Goal: Information Seeking & Learning: Learn about a topic

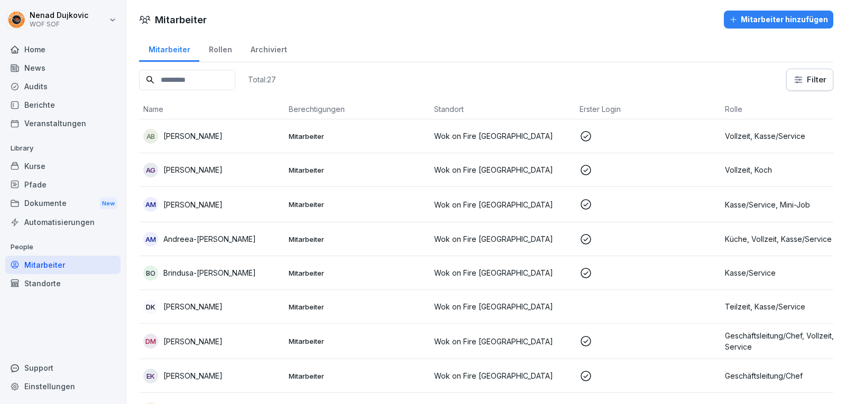
click at [173, 73] on input at bounding box center [187, 80] width 96 height 21
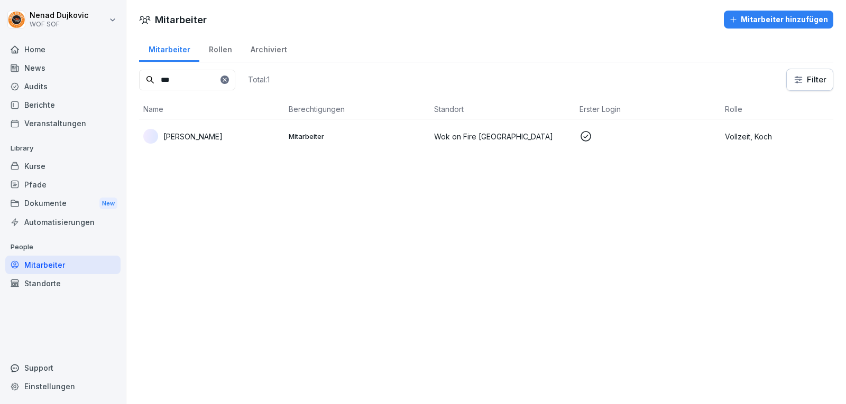
type input "***"
click at [293, 141] on p "Mitarbeiter" at bounding box center [357, 137] width 137 height 10
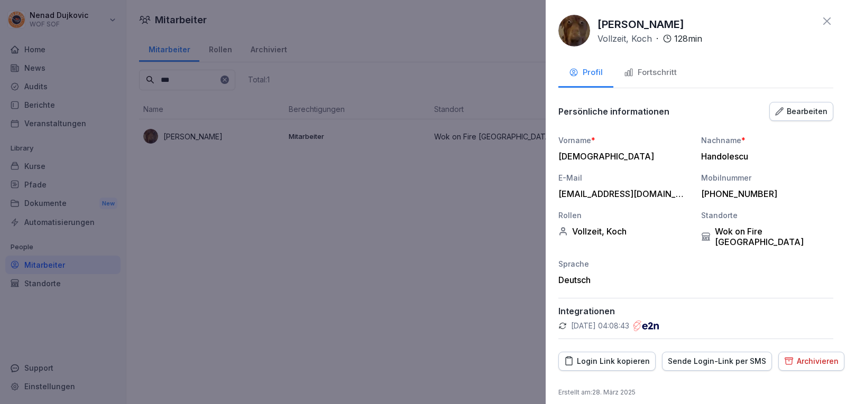
click at [655, 77] on div "Fortschritt" at bounding box center [650, 73] width 53 height 12
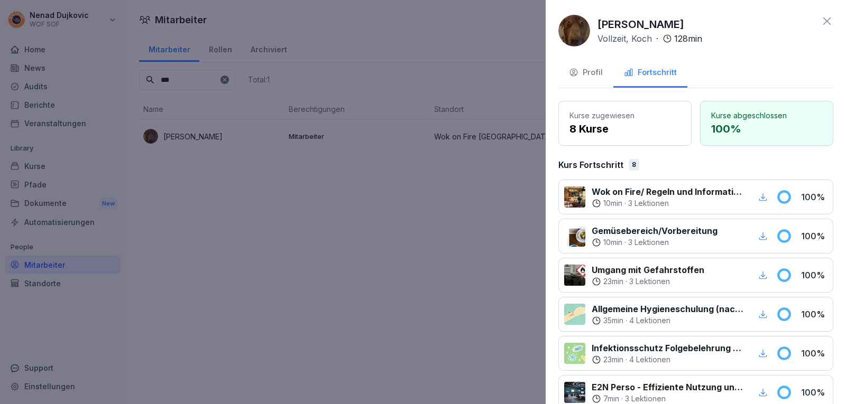
click at [338, 124] on div at bounding box center [423, 202] width 846 height 404
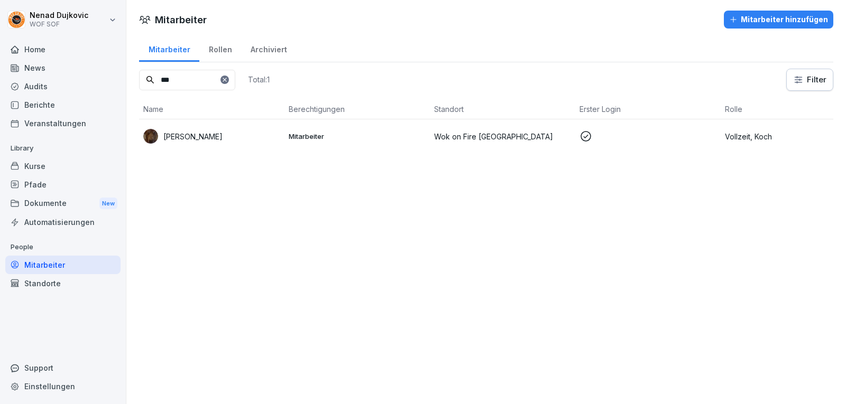
click at [48, 264] on div "Mitarbeiter" at bounding box center [62, 265] width 115 height 19
click at [228, 77] on icon at bounding box center [224, 80] width 6 height 6
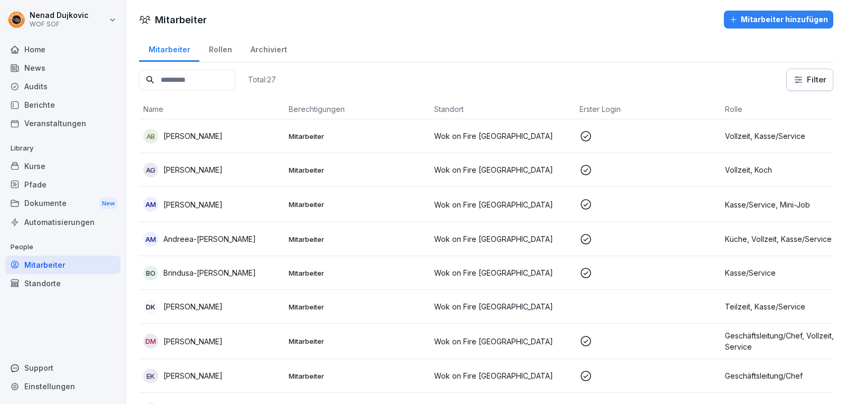
click at [220, 77] on input at bounding box center [187, 80] width 96 height 21
click at [266, 268] on div "BO Brindusa-[PERSON_NAME]" at bounding box center [211, 273] width 137 height 15
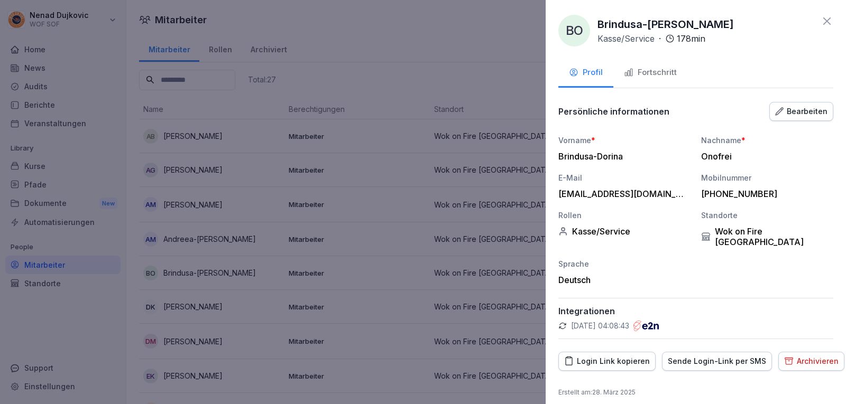
click at [662, 66] on button "Fortschritt" at bounding box center [650, 73] width 74 height 29
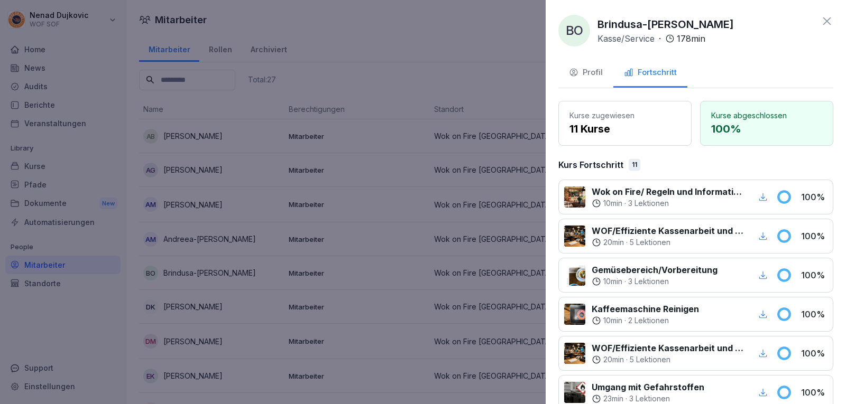
click at [496, 80] on div at bounding box center [423, 202] width 846 height 404
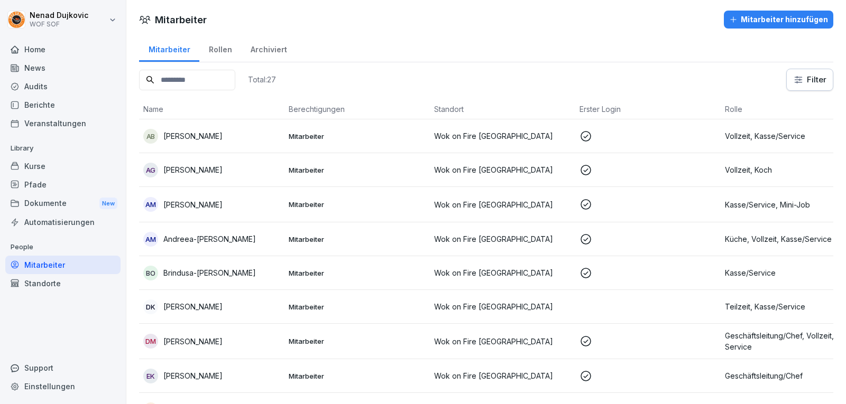
click at [217, 75] on input at bounding box center [187, 80] width 96 height 21
click at [241, 235] on p "Andreea-[PERSON_NAME]" at bounding box center [209, 239] width 93 height 11
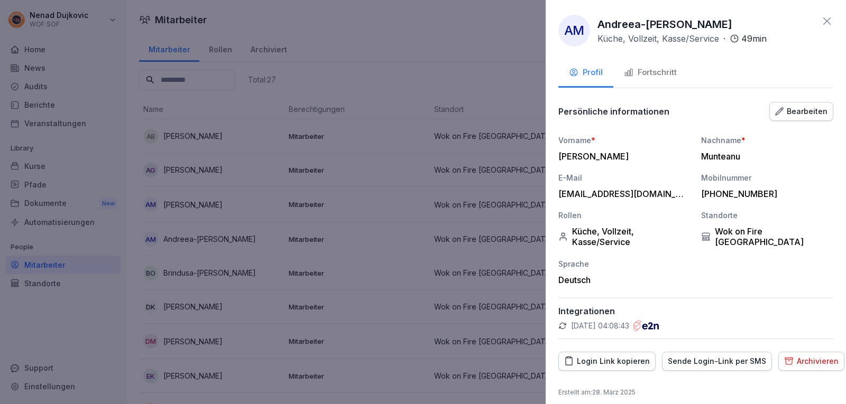
click at [671, 70] on div "Fortschritt" at bounding box center [650, 73] width 53 height 12
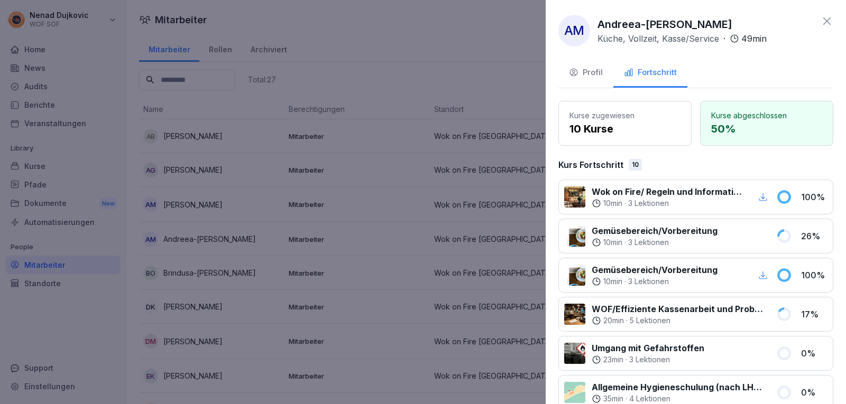
click at [326, 127] on div at bounding box center [423, 202] width 846 height 404
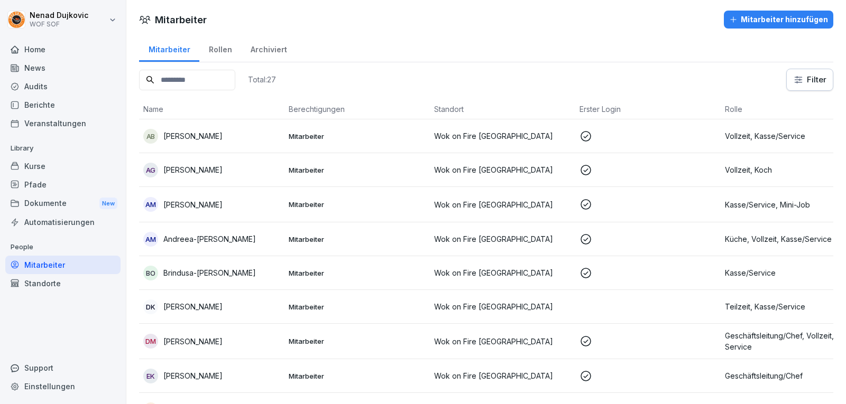
click at [226, 267] on p "Brindusa-[PERSON_NAME]" at bounding box center [209, 272] width 93 height 11
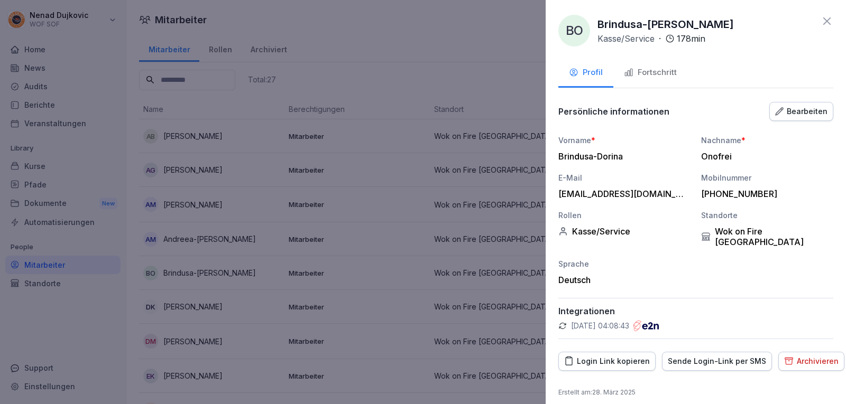
click at [671, 68] on div "Fortschritt" at bounding box center [650, 73] width 53 height 12
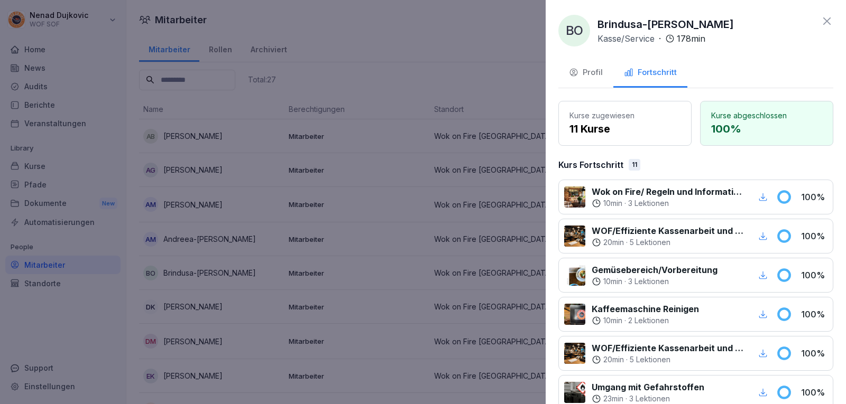
click at [414, 232] on div at bounding box center [423, 202] width 846 height 404
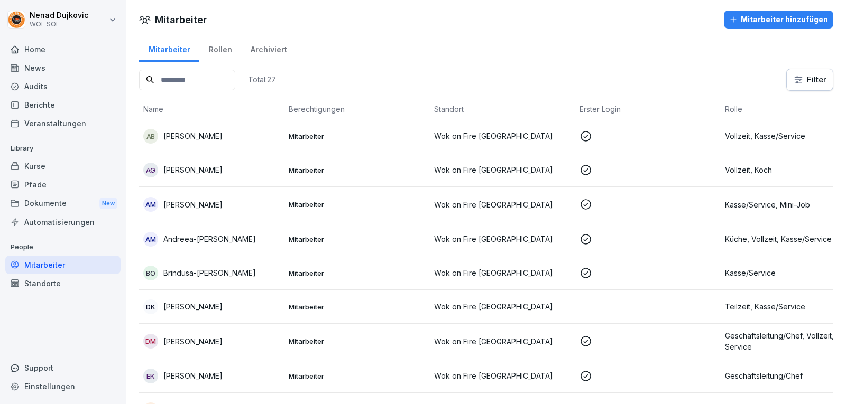
click at [256, 234] on p "Andreea-[PERSON_NAME]" at bounding box center [209, 239] width 93 height 11
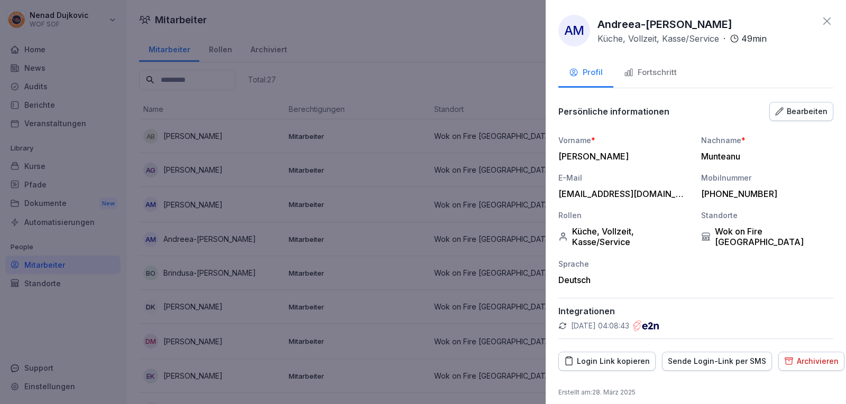
click at [636, 62] on button "Fortschritt" at bounding box center [650, 73] width 74 height 29
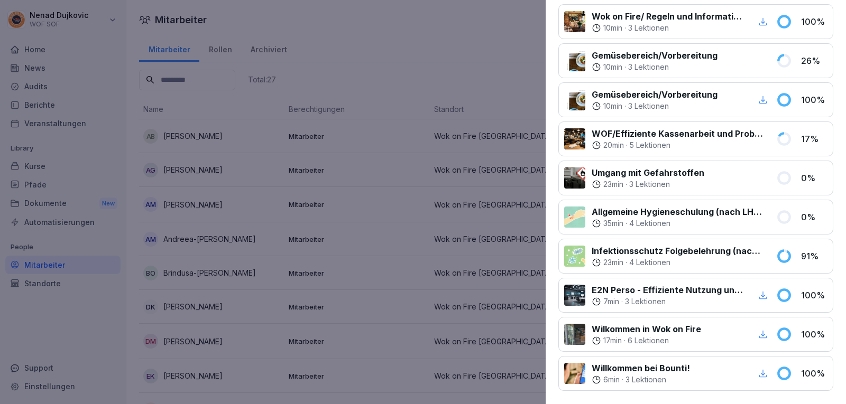
scroll to position [286, 0]
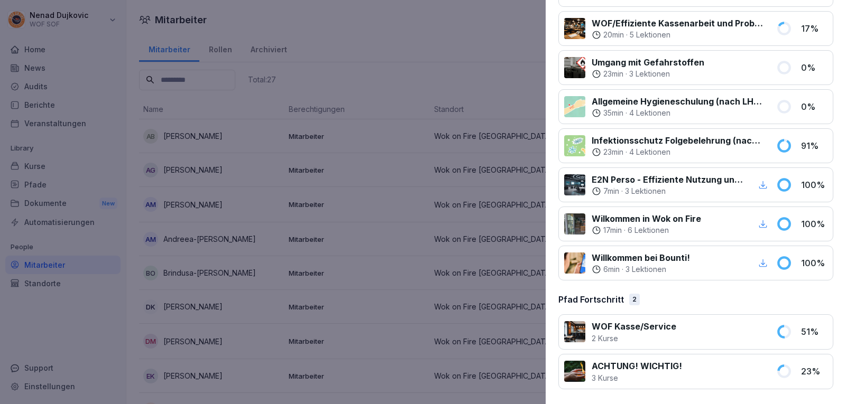
click at [312, 251] on div at bounding box center [423, 202] width 846 height 404
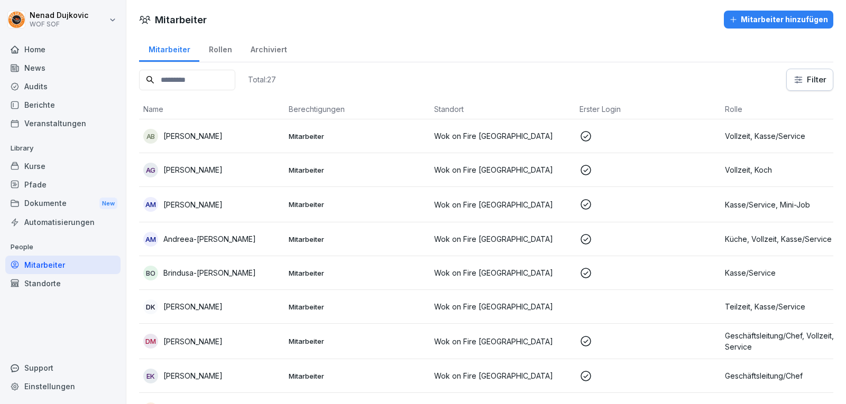
click at [26, 89] on div "Audits" at bounding box center [62, 86] width 115 height 19
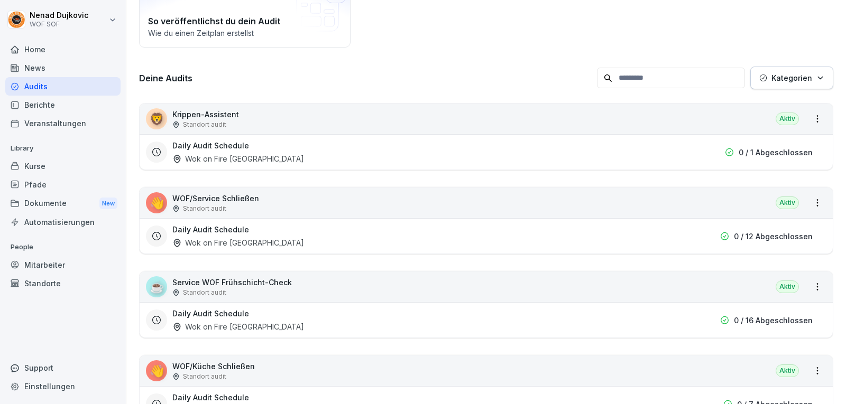
scroll to position [146, 0]
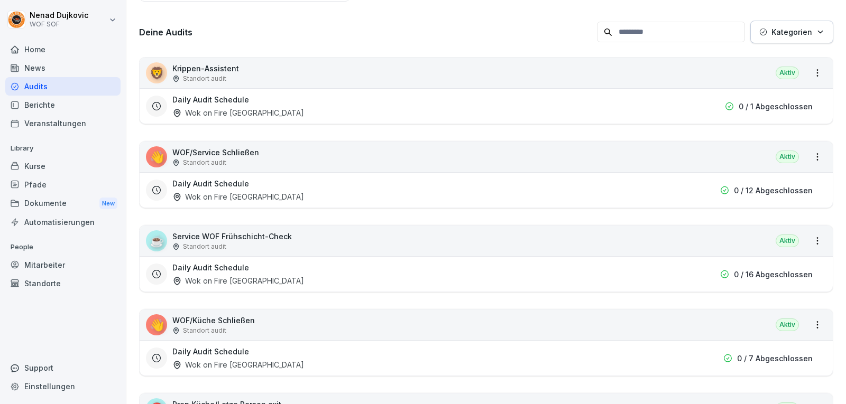
click at [12, 49] on icon at bounding box center [14, 49] width 7 height 7
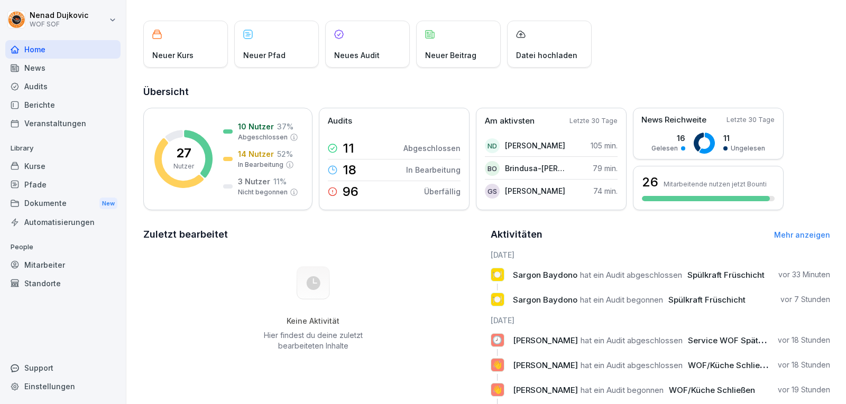
scroll to position [53, 0]
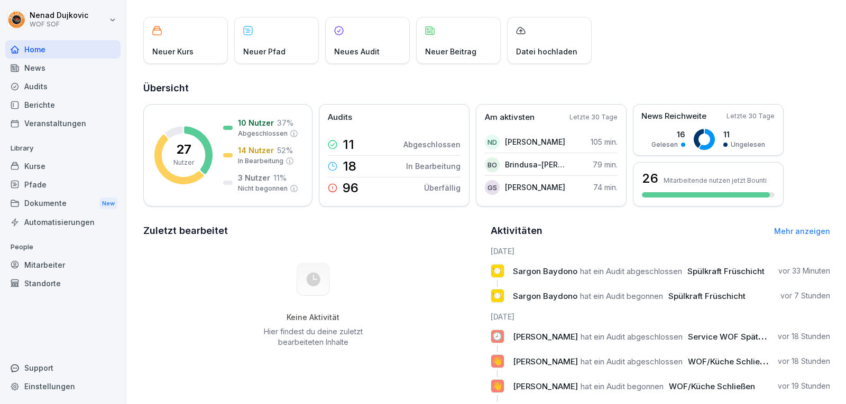
click at [791, 234] on link "Mehr anzeigen" at bounding box center [802, 231] width 56 height 9
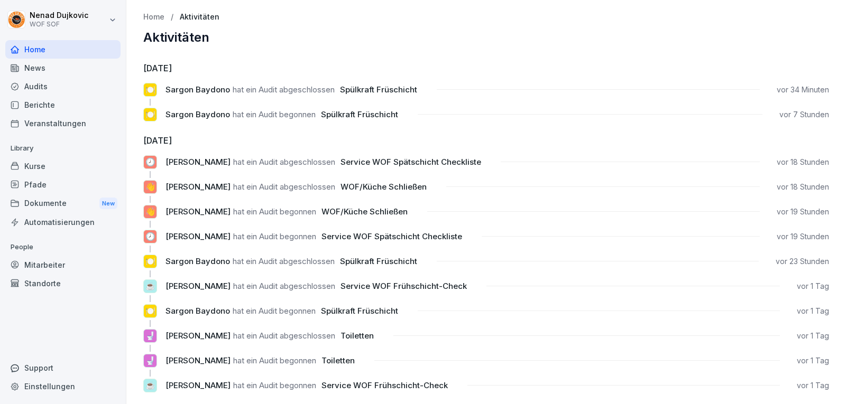
click at [67, 90] on div "Audits" at bounding box center [62, 86] width 115 height 19
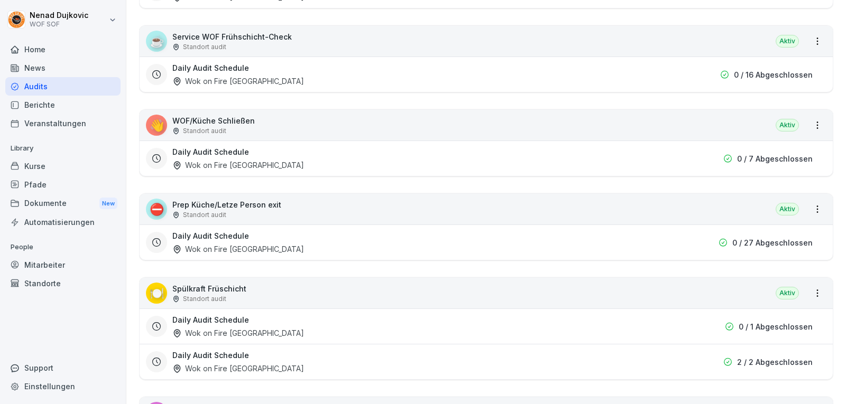
scroll to position [238, 0]
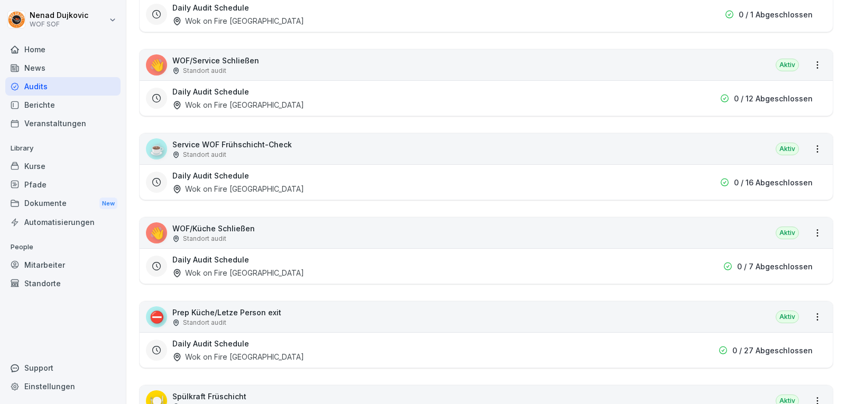
click at [639, 338] on div "Daily Audit Schedule Wok on Fire [GEOGRAPHIC_DATA]" at bounding box center [426, 350] width 508 height 24
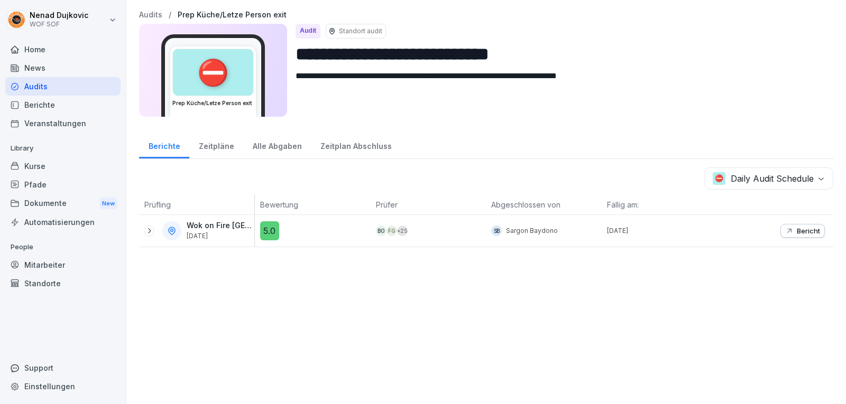
click at [676, 319] on div "**********" at bounding box center [485, 202] width 719 height 404
click at [785, 228] on div "Bericht" at bounding box center [802, 231] width 35 height 8
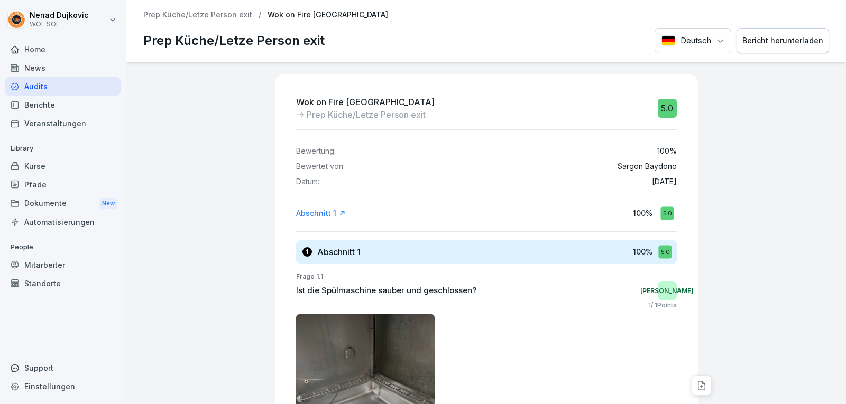
click at [70, 86] on div "Audits" at bounding box center [62, 86] width 115 height 19
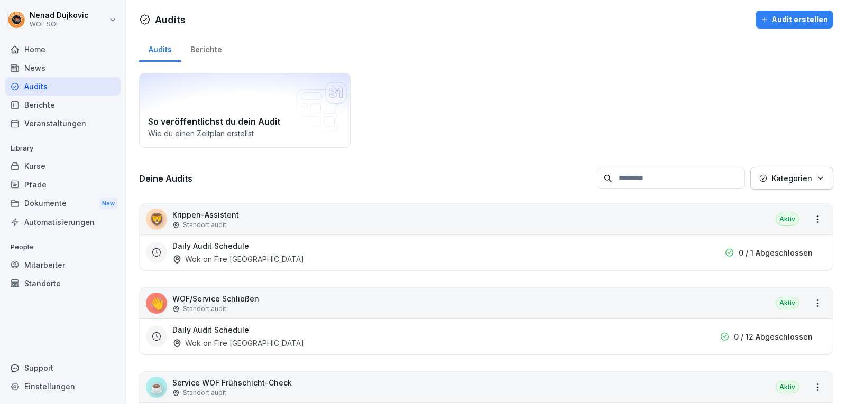
click at [51, 52] on div "Home" at bounding box center [62, 49] width 115 height 19
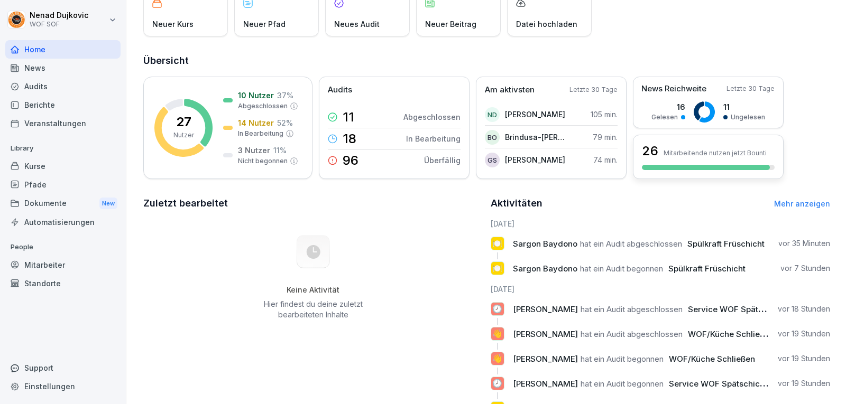
scroll to position [83, 0]
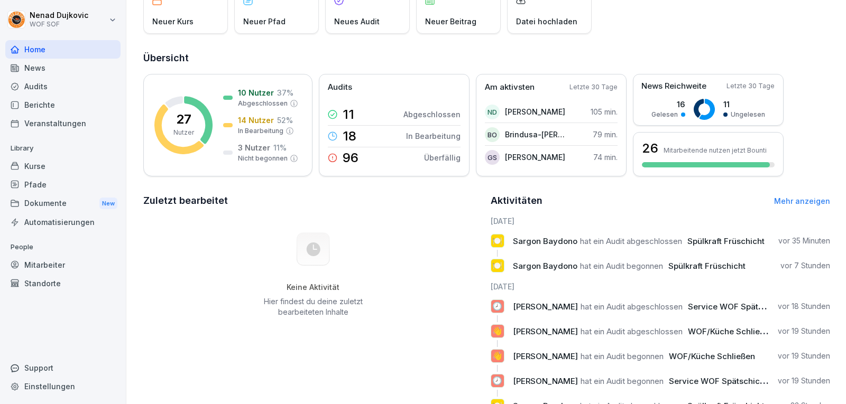
click at [796, 210] on div "Aktivitäten Mehr anzeigen [DATE] 🍽️ [PERSON_NAME] hat ein Audit abgeschlossen S…" at bounding box center [661, 319] width 340 height 253
click at [777, 197] on link "Mehr anzeigen" at bounding box center [802, 201] width 56 height 9
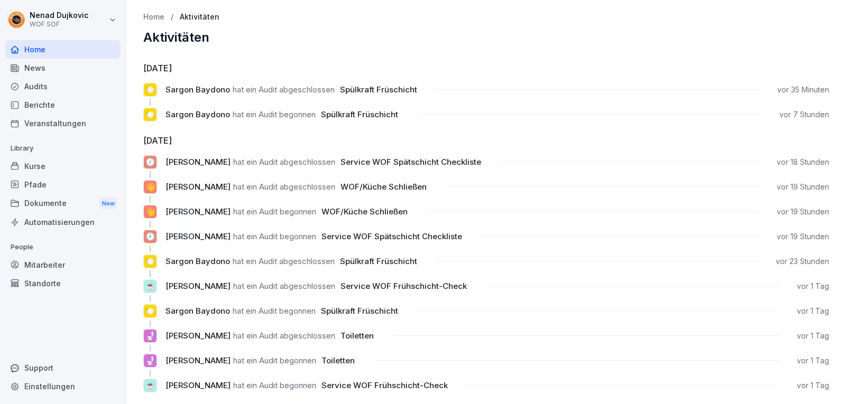
click at [37, 269] on div "Mitarbeiter" at bounding box center [62, 265] width 115 height 19
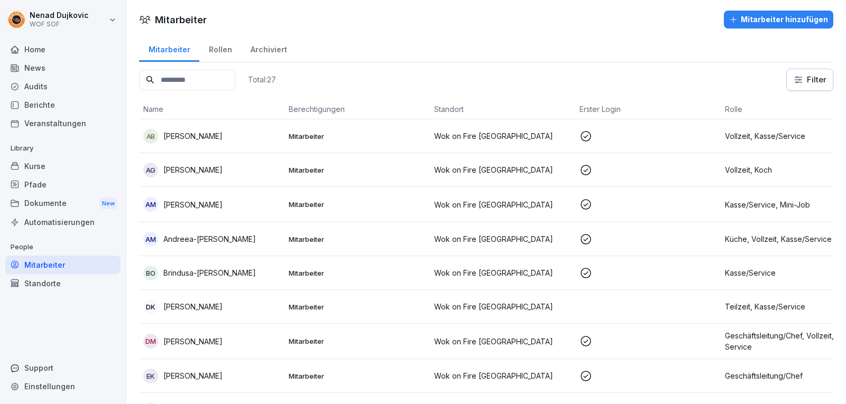
click at [226, 232] on td "AM Andreea-[PERSON_NAME]" at bounding box center [211, 240] width 145 height 34
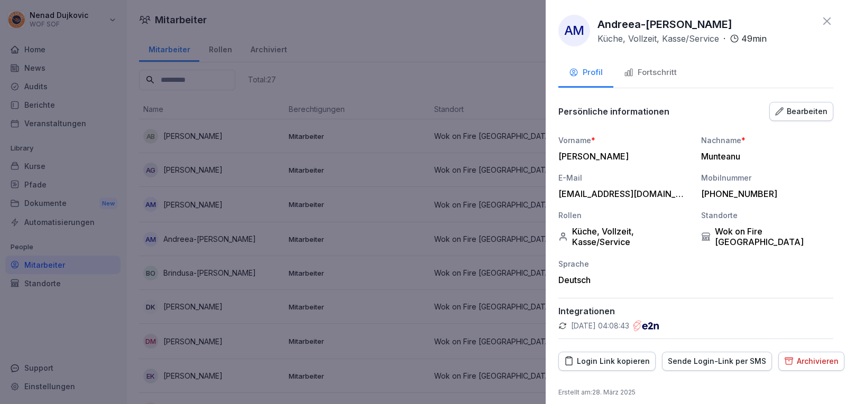
click at [657, 77] on div "Fortschritt" at bounding box center [650, 73] width 53 height 12
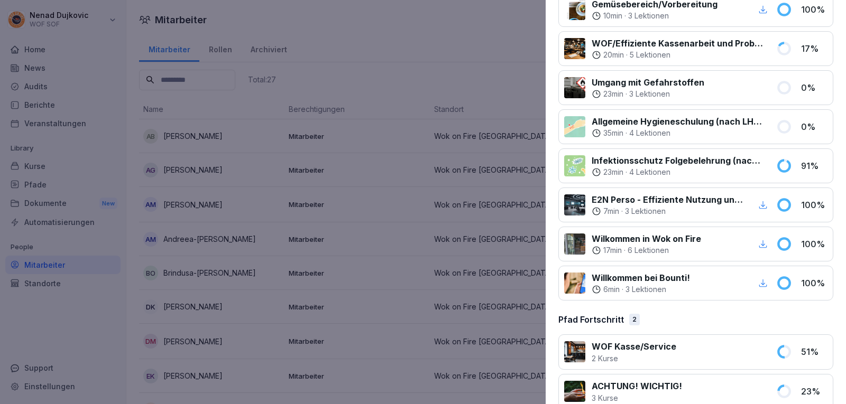
scroll to position [286, 0]
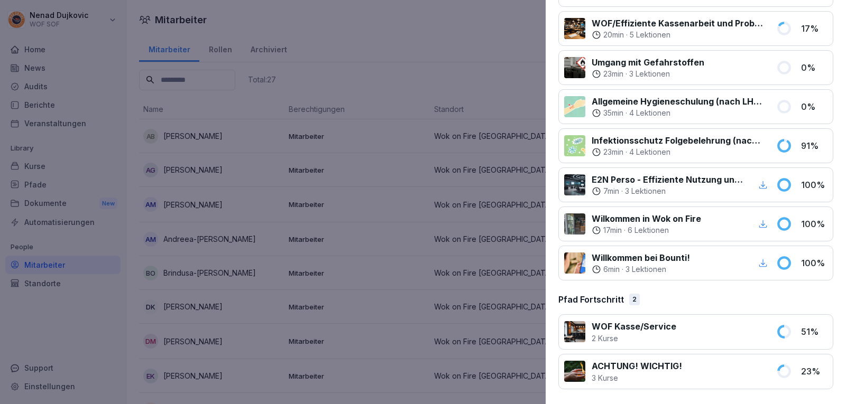
click at [340, 154] on div at bounding box center [423, 202] width 846 height 404
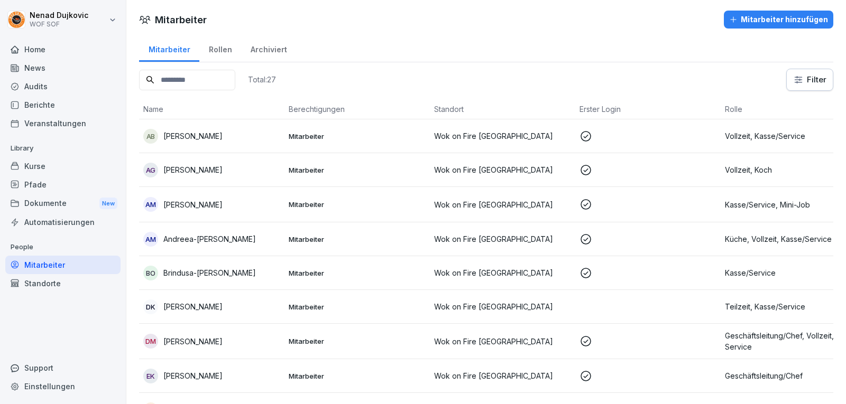
click at [245, 243] on p "Andreea-[PERSON_NAME]" at bounding box center [209, 239] width 93 height 11
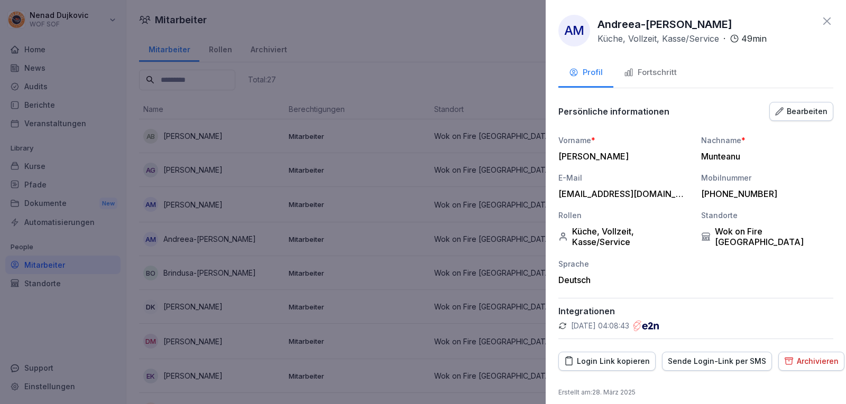
click at [685, 75] on button "Fortschritt" at bounding box center [650, 73] width 74 height 29
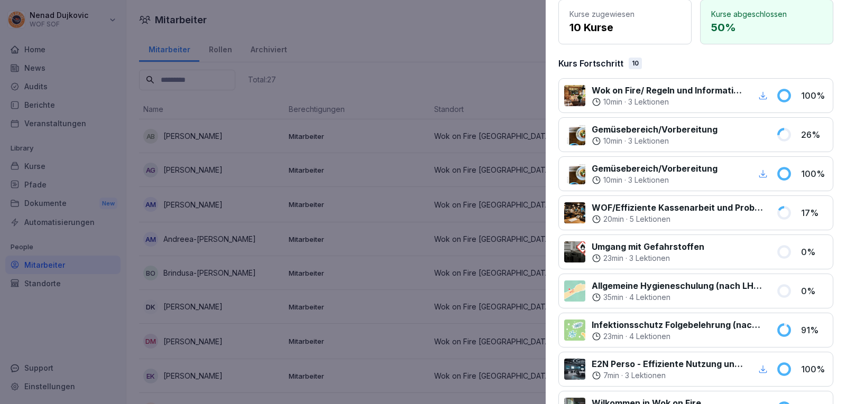
scroll to position [0, 0]
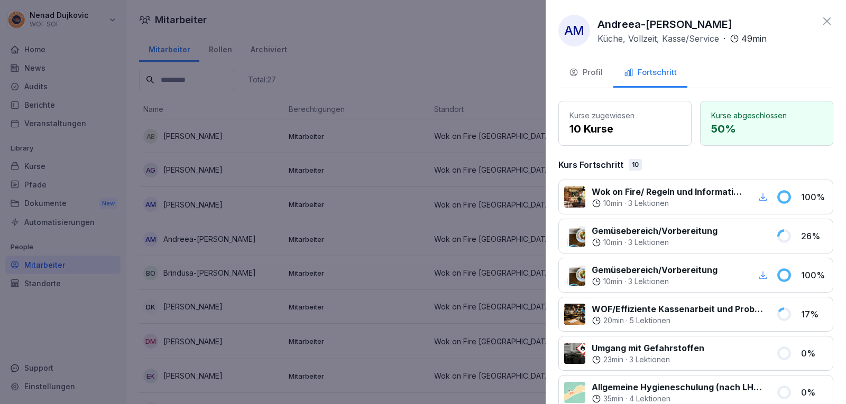
click at [652, 199] on p "3 Lektionen" at bounding box center [648, 203] width 41 height 11
click at [682, 198] on div "10 min · 3 Lektionen" at bounding box center [668, 203] width 152 height 11
click at [825, 12] on div "AM Andreea-[PERSON_NAME] Küche, Vollzeit, Kasse/Service · 49 min Profil Fortsch…" at bounding box center [696, 202] width 300 height 404
click at [823, 13] on div "AM Andreea-[PERSON_NAME] Küche, Vollzeit, Kasse/Service · 49 min Profil Fortsch…" at bounding box center [696, 202] width 300 height 404
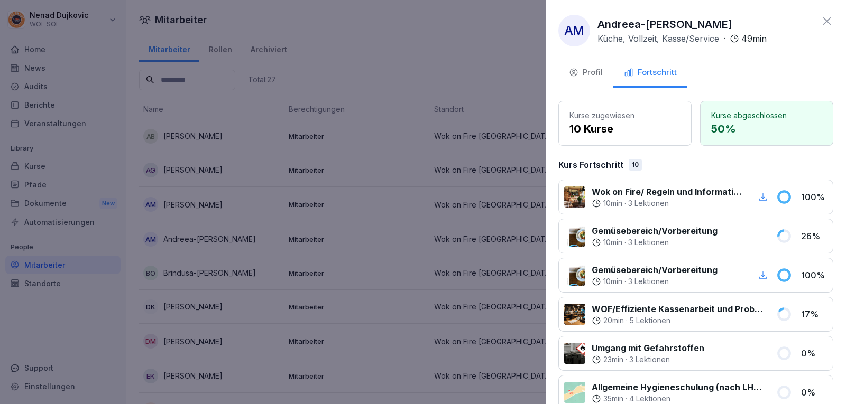
click at [820, 14] on div "AM Andreea-[PERSON_NAME] Küche, Vollzeit, Kasse/Service · 49 min Profil Fortsch…" at bounding box center [696, 202] width 300 height 404
click at [820, 15] on icon at bounding box center [826, 21] width 13 height 13
click at [819, 15] on div "AM Andreea-[PERSON_NAME] Küche, Vollzeit, Kasse/Service · 49 min" at bounding box center [695, 31] width 275 height 32
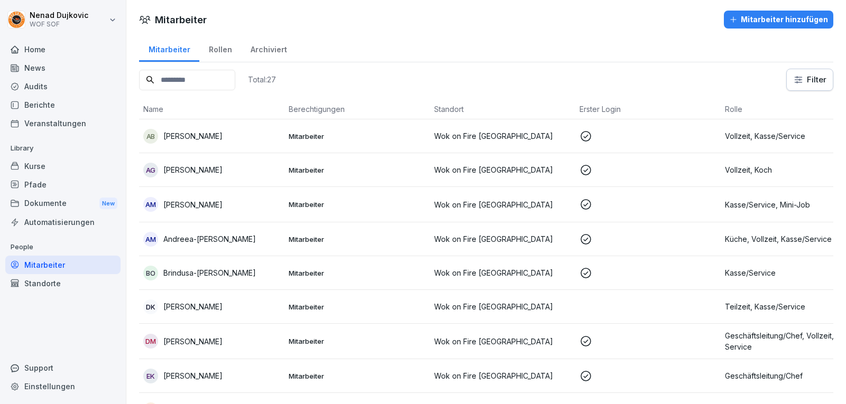
click at [402, 303] on p "Mitarbeiter" at bounding box center [357, 307] width 137 height 10
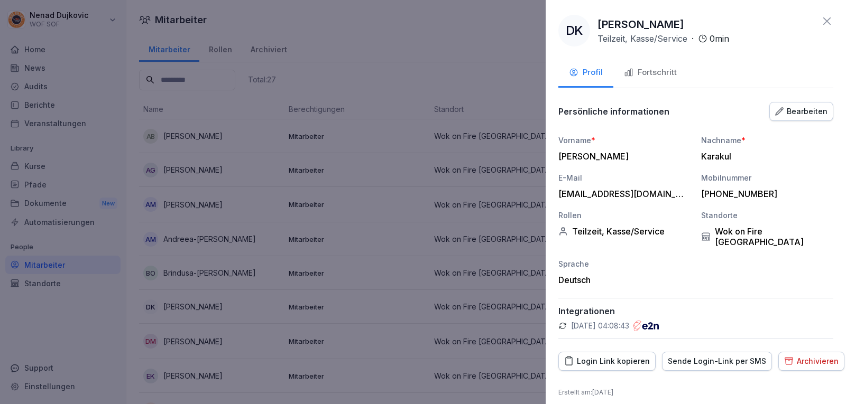
click at [647, 73] on div "Fortschritt" at bounding box center [650, 73] width 53 height 12
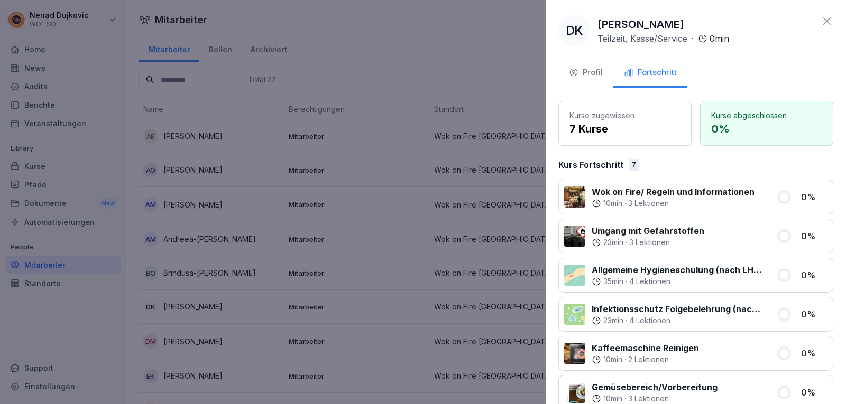
click at [820, 25] on icon at bounding box center [826, 21] width 13 height 13
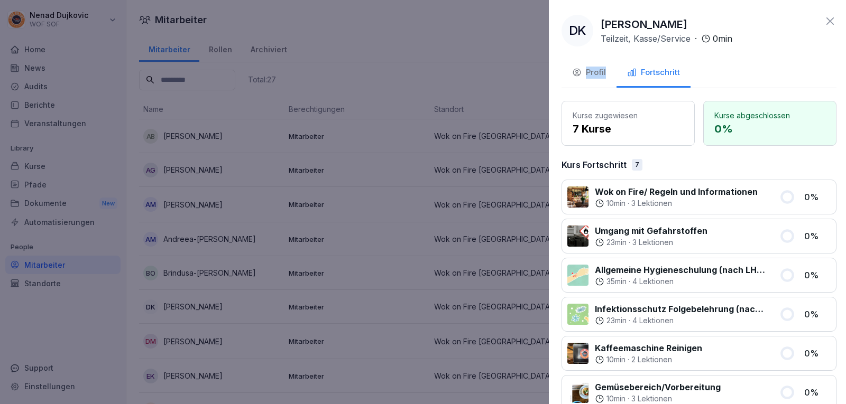
click at [812, 25] on div "DK [PERSON_NAME] Teilzeit, Kasse/Service · 0 min" at bounding box center [698, 31] width 275 height 32
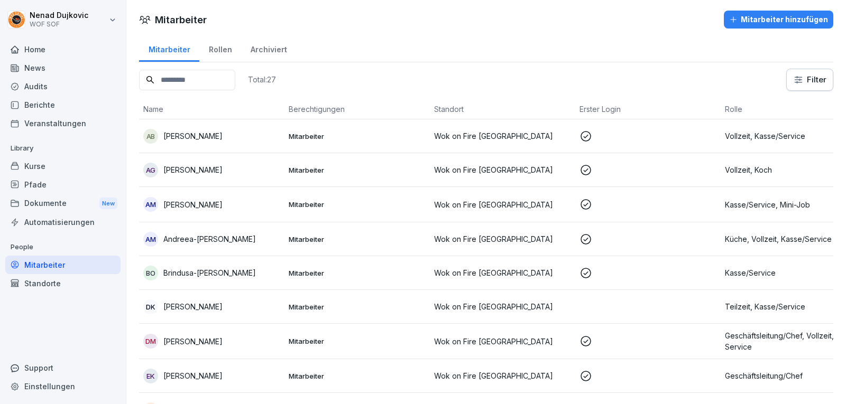
click at [190, 281] on td "BO Brindusa-[PERSON_NAME]" at bounding box center [211, 273] width 145 height 34
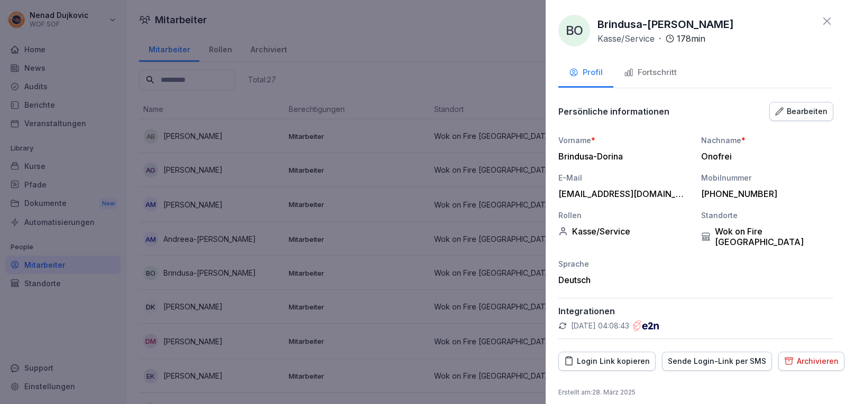
click at [823, 13] on div "BO Brindusa-[PERSON_NAME]/Service · 178 min Profil Fortschritt Persönliche info…" at bounding box center [696, 202] width 300 height 404
click at [824, 18] on icon at bounding box center [826, 20] width 7 height 7
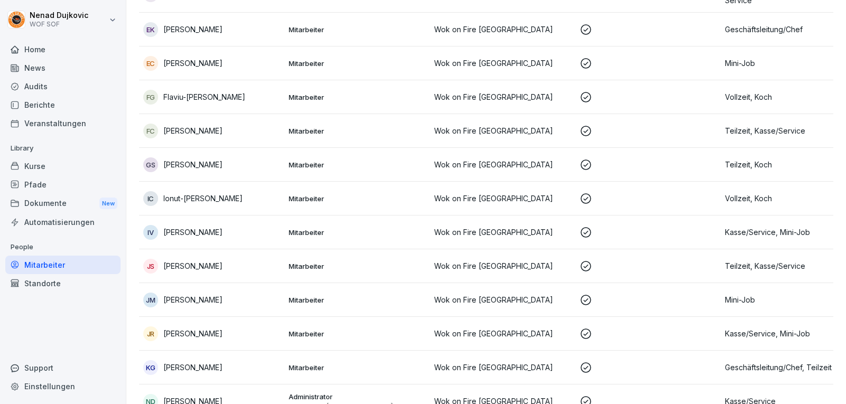
scroll to position [656, 0]
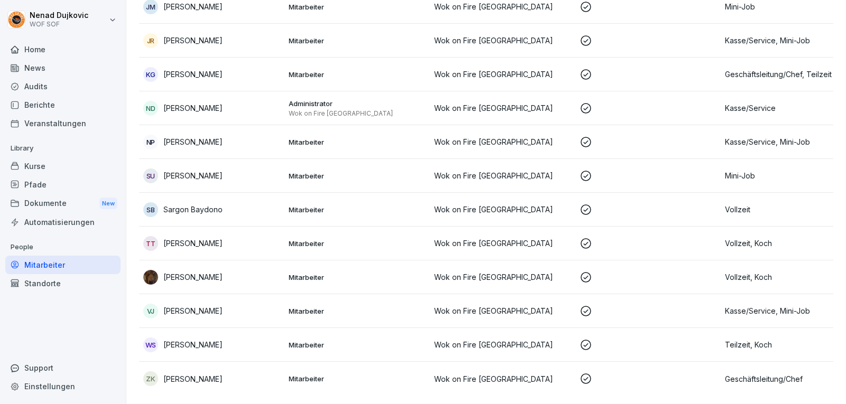
click at [423, 99] on p "Administrator" at bounding box center [357, 104] width 137 height 10
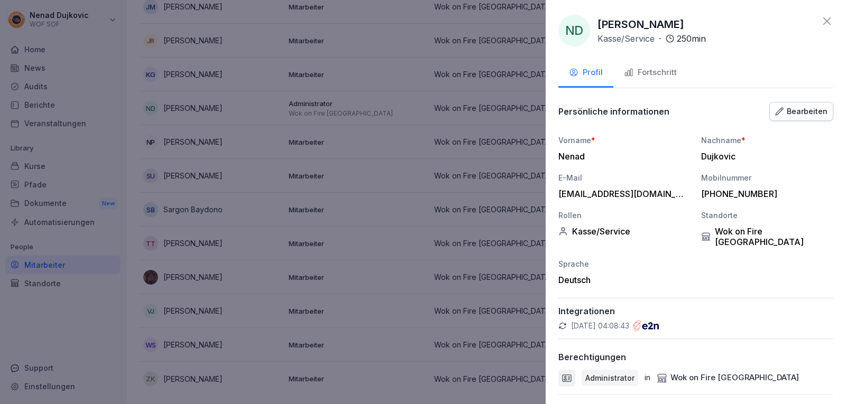
click at [820, 24] on icon at bounding box center [826, 21] width 13 height 13
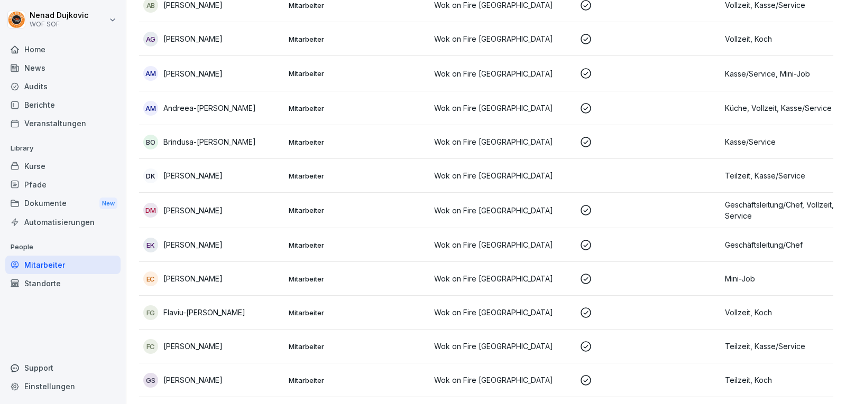
scroll to position [0, 0]
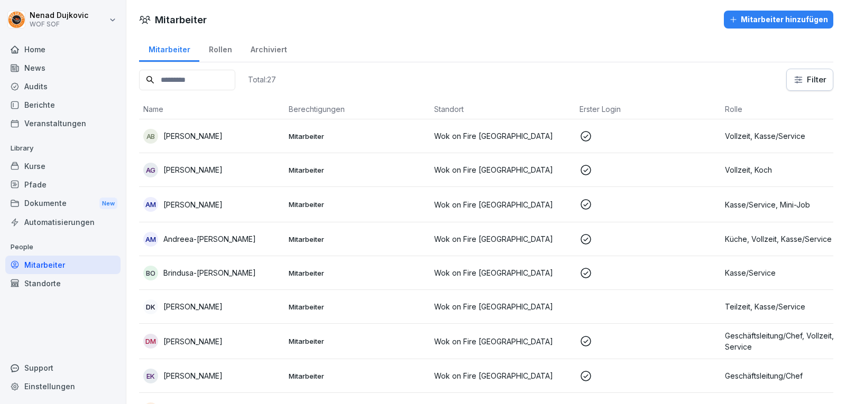
click at [368, 303] on p "Mitarbeiter" at bounding box center [357, 307] width 137 height 10
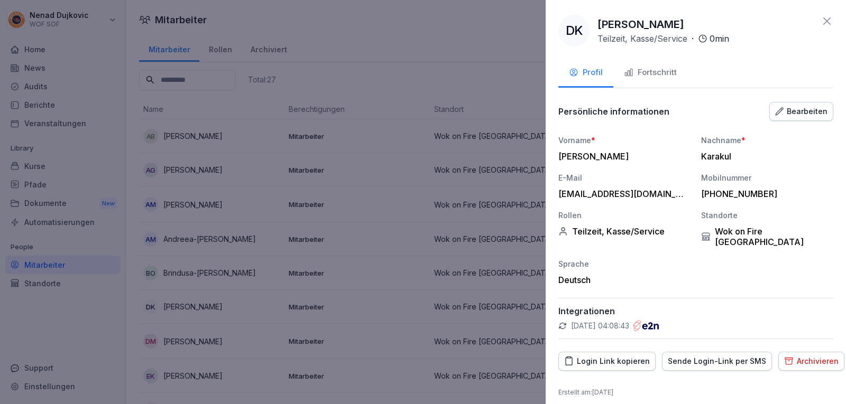
click at [655, 84] on button "Fortschritt" at bounding box center [650, 73] width 74 height 29
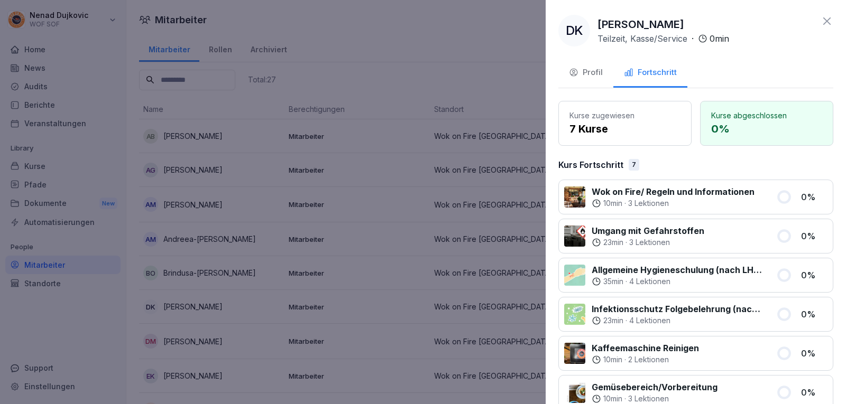
click at [820, 15] on icon at bounding box center [826, 21] width 13 height 13
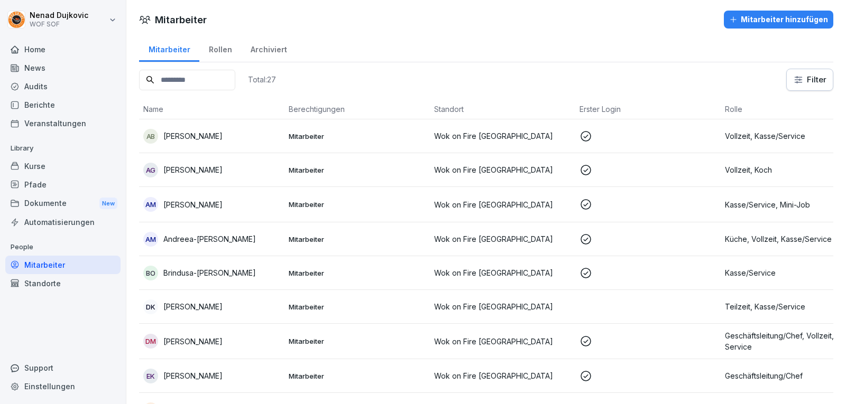
scroll to position [347, 0]
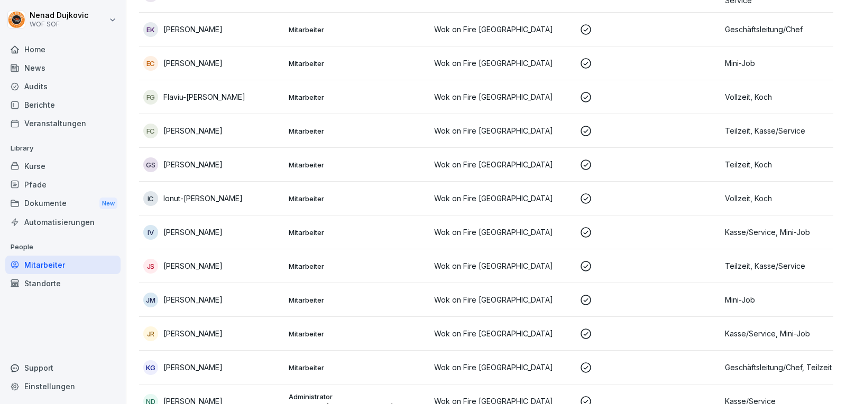
click at [306, 166] on p "Mitarbeiter" at bounding box center [357, 165] width 137 height 10
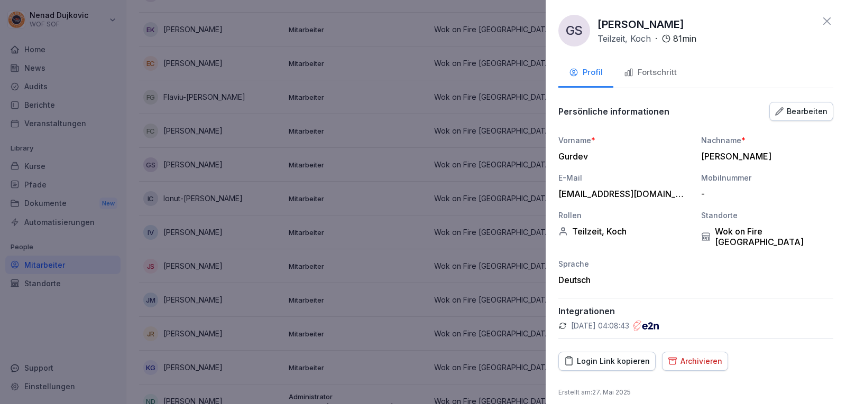
click at [653, 80] on button "Fortschritt" at bounding box center [650, 73] width 74 height 29
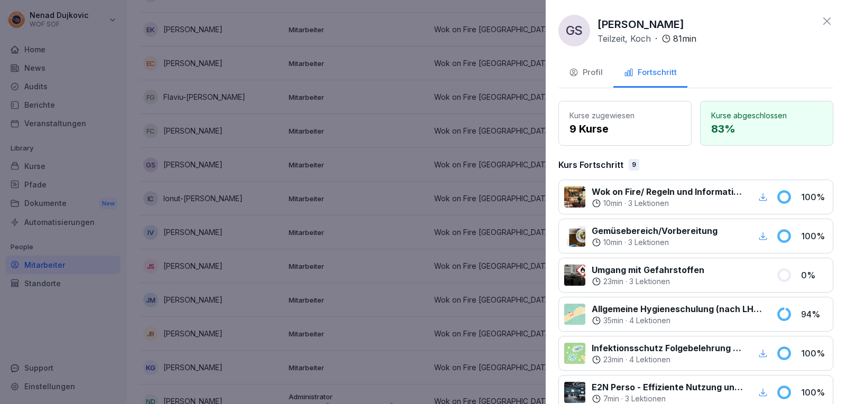
click at [823, 21] on icon at bounding box center [826, 20] width 7 height 7
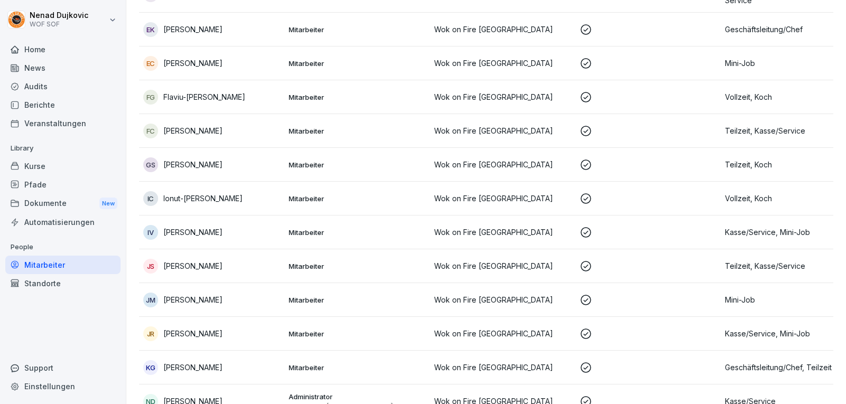
click at [297, 261] on td "Mitarbeiter" at bounding box center [356, 266] width 145 height 34
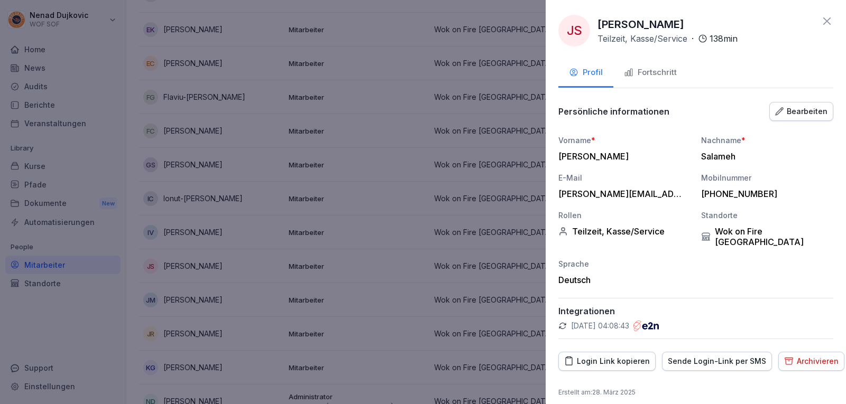
click at [653, 84] on button "Fortschritt" at bounding box center [650, 73] width 74 height 29
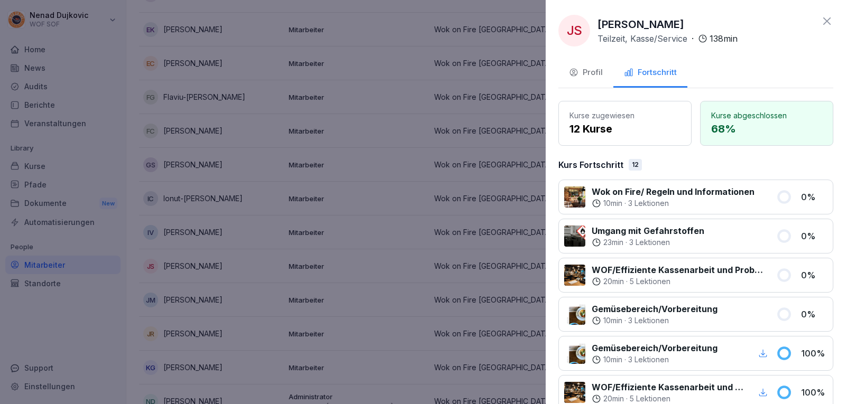
click at [820, 24] on icon at bounding box center [826, 21] width 13 height 13
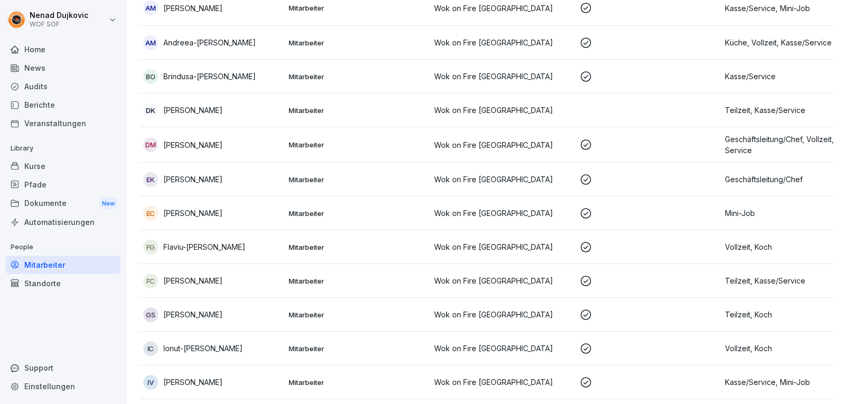
scroll to position [186, 0]
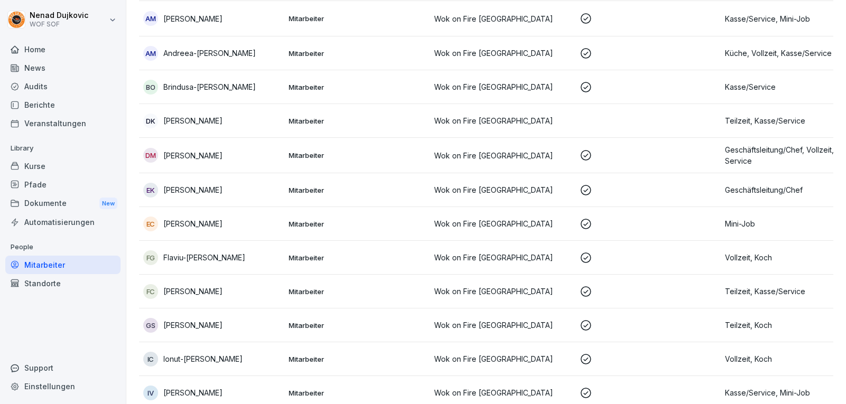
click at [376, 65] on td "Mitarbeiter" at bounding box center [356, 53] width 145 height 34
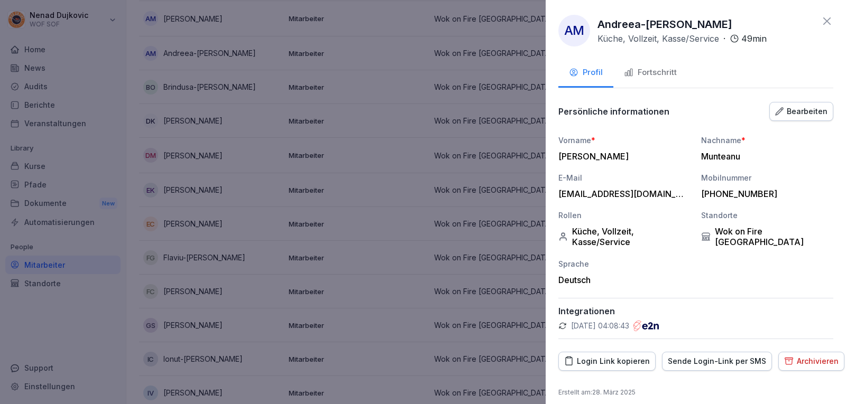
click at [658, 76] on div "Fortschritt" at bounding box center [650, 73] width 53 height 12
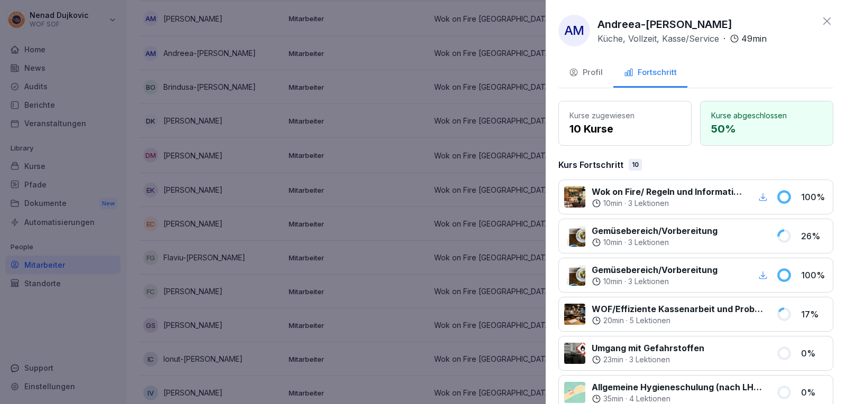
click at [823, 20] on icon at bounding box center [826, 20] width 7 height 7
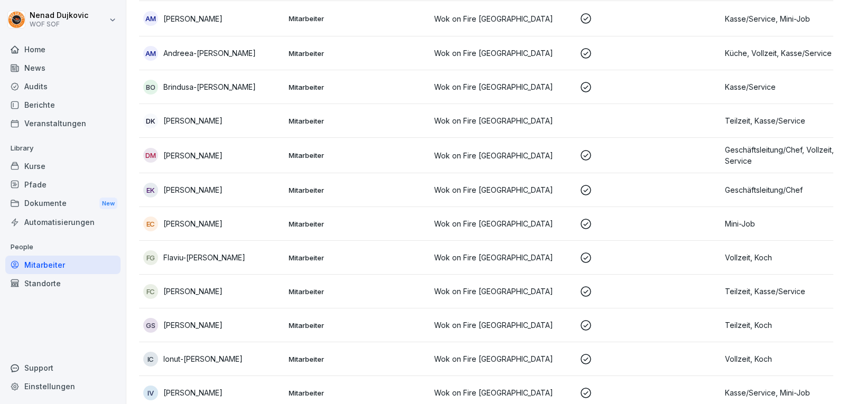
click at [217, 284] on div "FC [PERSON_NAME]" at bounding box center [211, 291] width 137 height 15
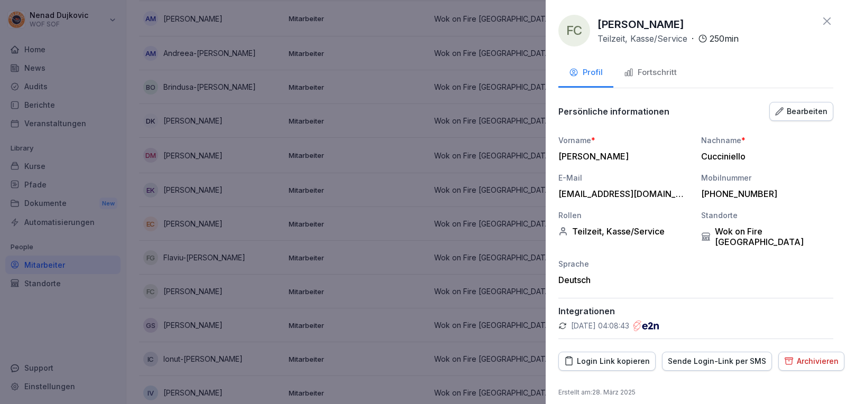
click at [672, 75] on div "Fortschritt" at bounding box center [650, 73] width 53 height 12
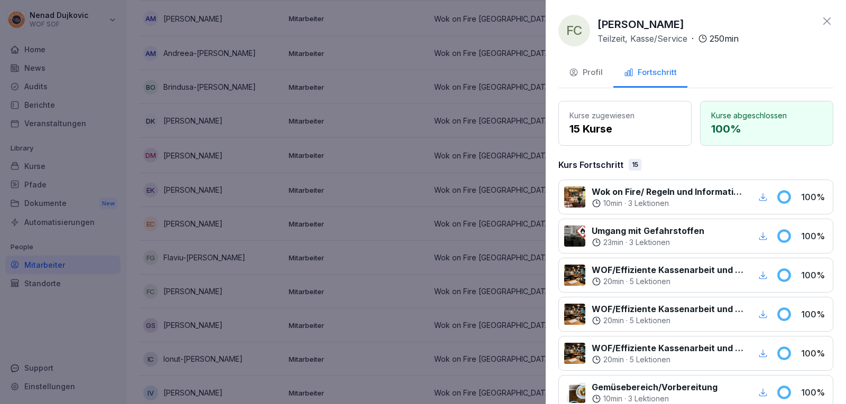
click at [821, 18] on icon at bounding box center [826, 21] width 13 height 13
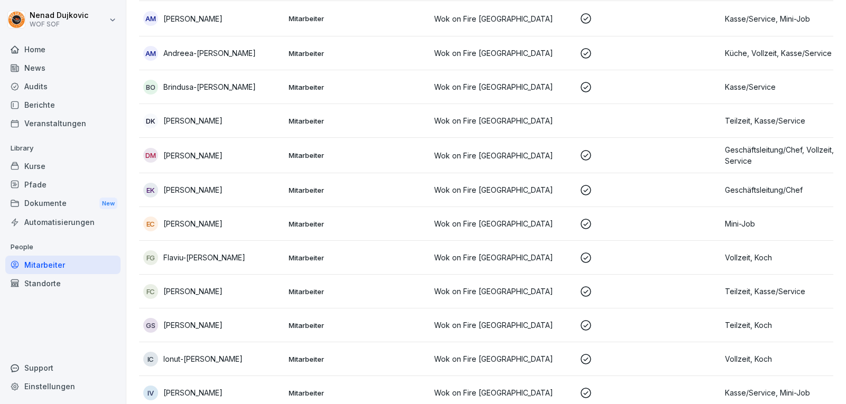
click at [260, 75] on td "BO Brindusa-[PERSON_NAME]" at bounding box center [211, 87] width 145 height 34
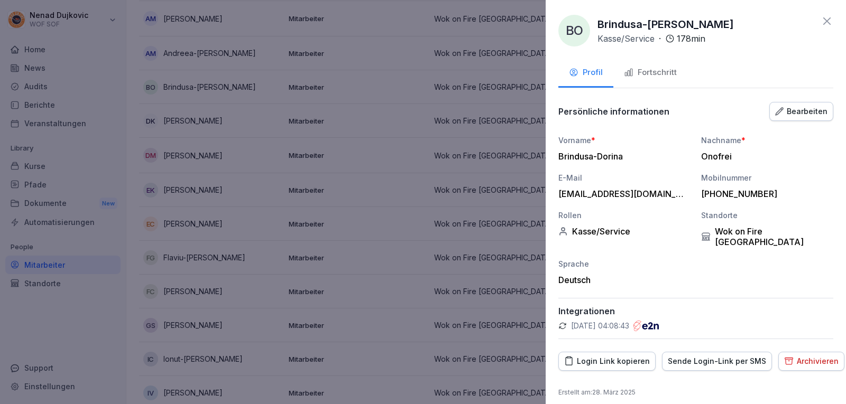
click at [667, 63] on button "Fortschritt" at bounding box center [650, 73] width 74 height 29
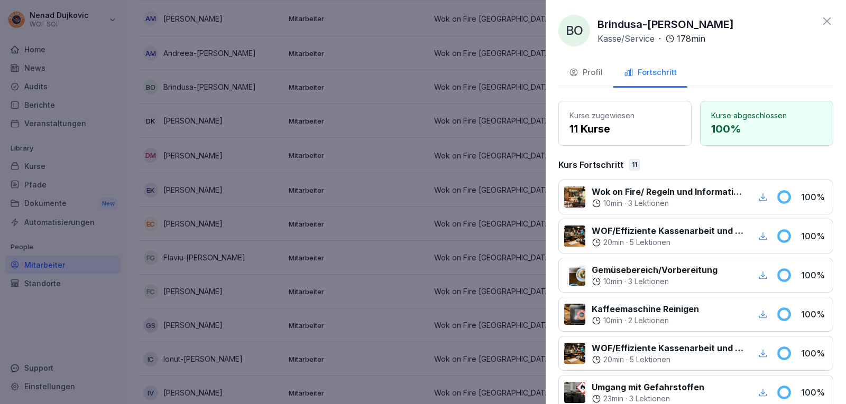
click at [820, 16] on icon at bounding box center [826, 21] width 13 height 13
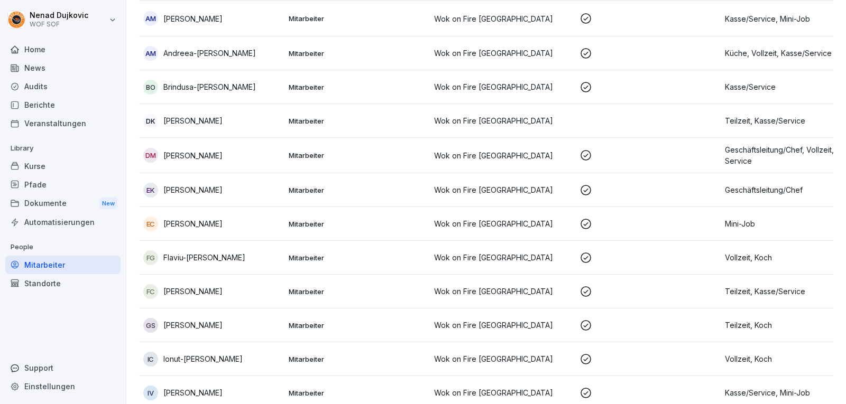
click at [224, 251] on div "FG Flaviu-[PERSON_NAME]" at bounding box center [211, 258] width 137 height 15
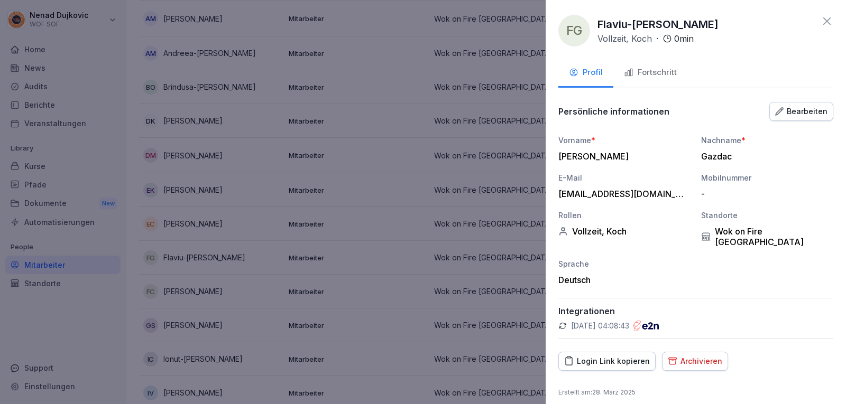
click at [648, 66] on button "Fortschritt" at bounding box center [650, 73] width 74 height 29
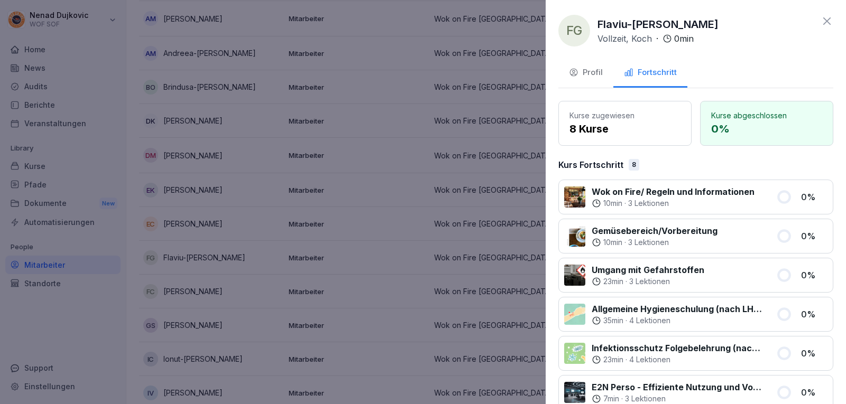
click at [820, 23] on icon at bounding box center [826, 21] width 13 height 13
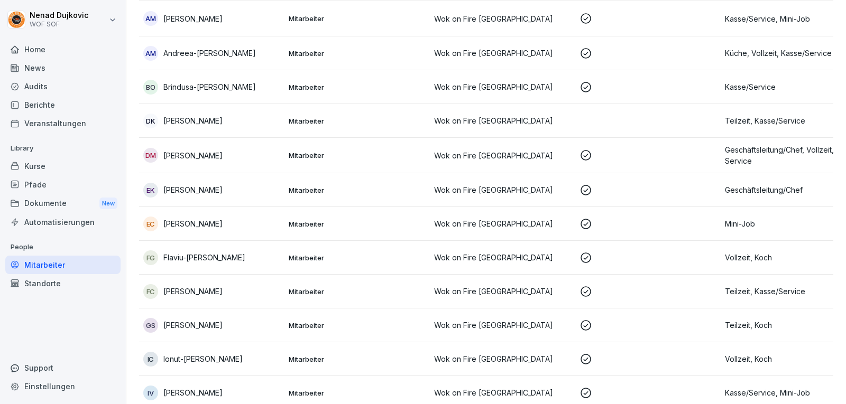
click at [221, 288] on p "[PERSON_NAME]" at bounding box center [192, 291] width 59 height 11
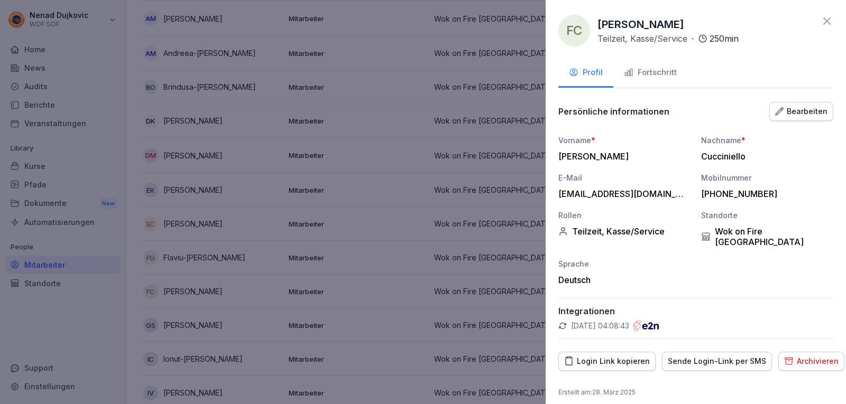
click at [823, 18] on icon at bounding box center [826, 21] width 13 height 13
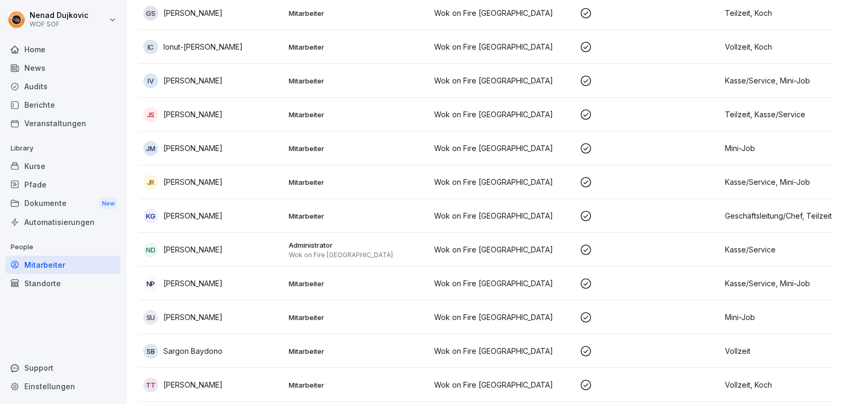
scroll to position [500, 0]
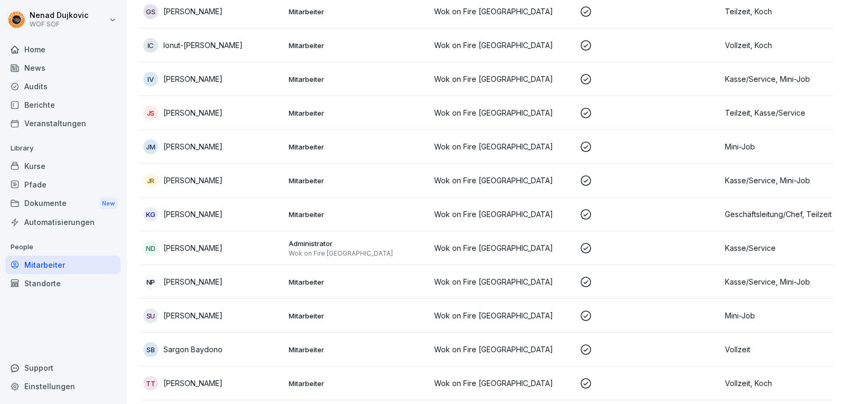
click at [337, 235] on td "Administrator Wok on Fire [GEOGRAPHIC_DATA]" at bounding box center [356, 249] width 145 height 34
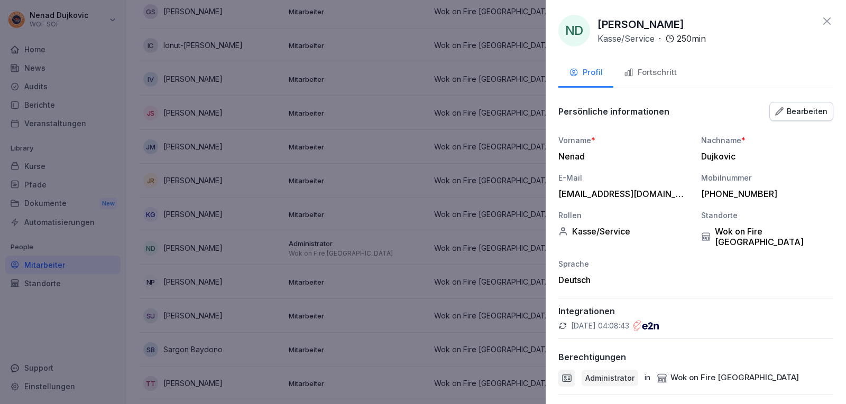
click at [651, 64] on button "Fortschritt" at bounding box center [650, 73] width 74 height 29
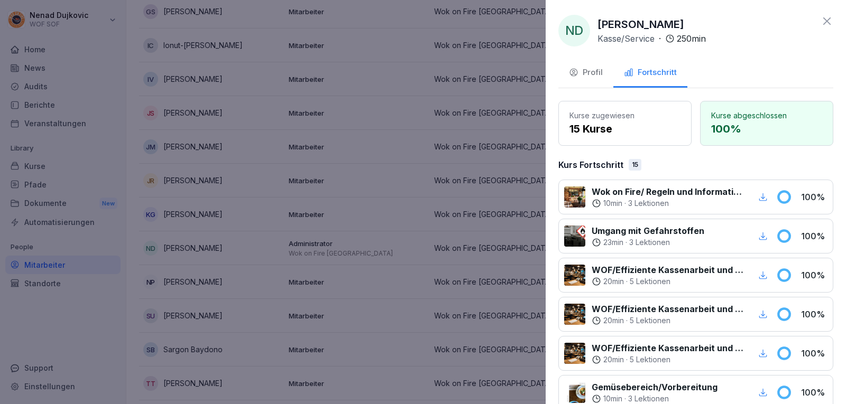
click at [821, 18] on icon at bounding box center [826, 21] width 13 height 13
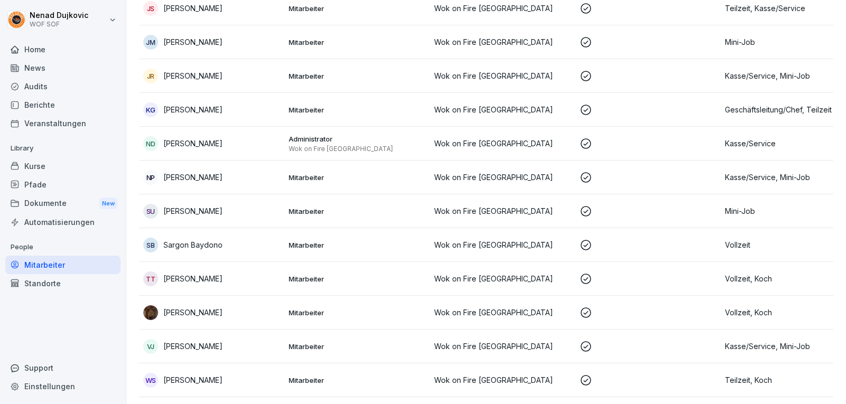
scroll to position [656, 0]
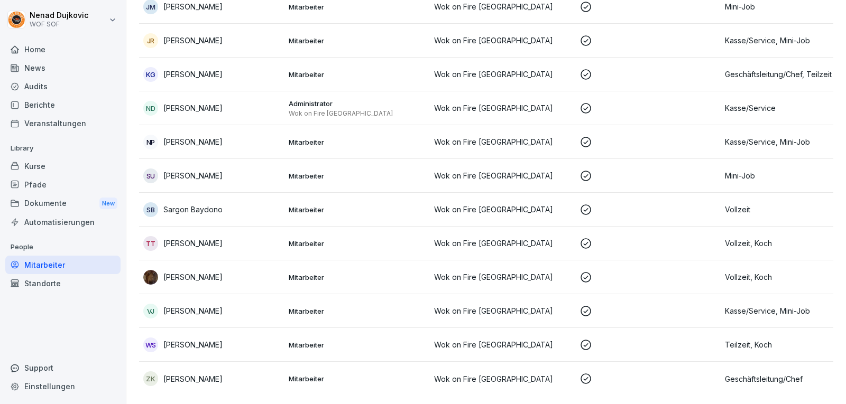
click at [345, 273] on p "Mitarbeiter" at bounding box center [357, 278] width 137 height 10
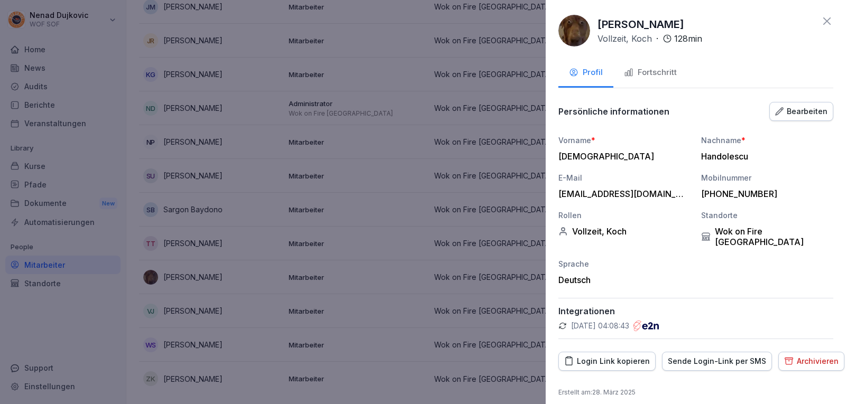
click at [634, 66] on button "Fortschritt" at bounding box center [650, 73] width 74 height 29
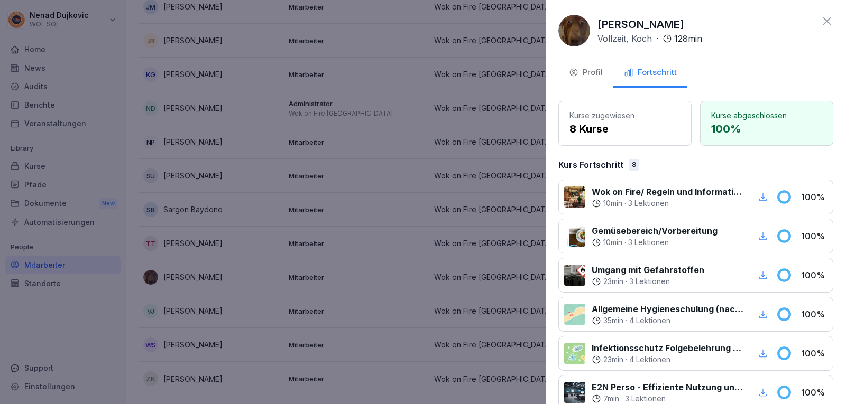
click at [823, 19] on icon at bounding box center [826, 20] width 7 height 7
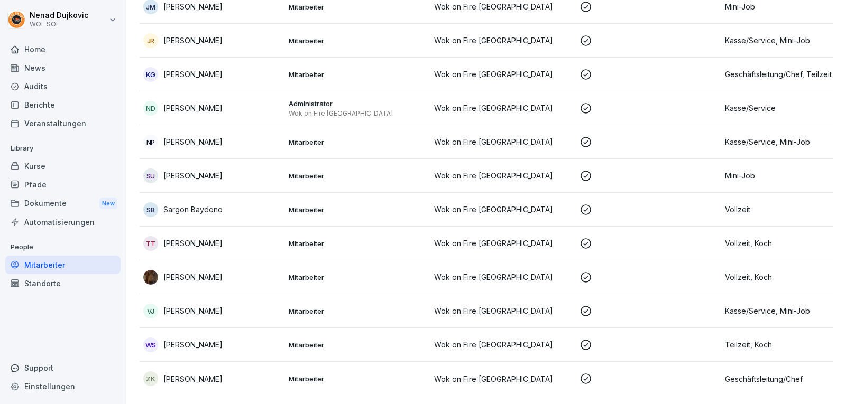
click at [271, 125] on td "NP [PERSON_NAME]" at bounding box center [211, 142] width 145 height 34
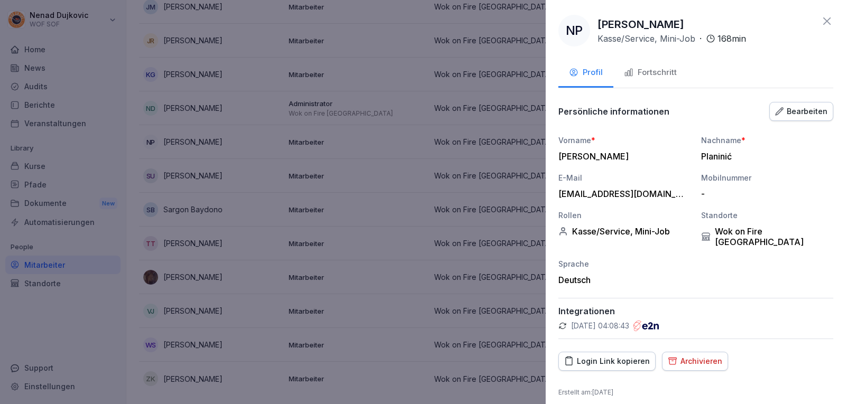
click at [647, 71] on div "Fortschritt" at bounding box center [650, 73] width 53 height 12
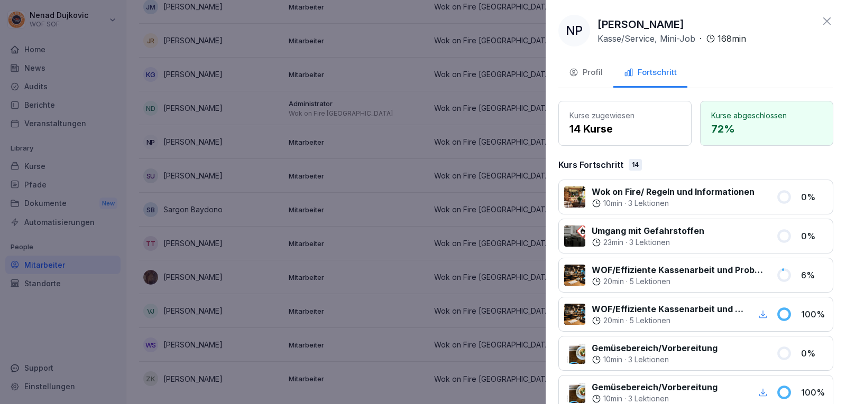
click at [820, 18] on icon at bounding box center [826, 21] width 13 height 13
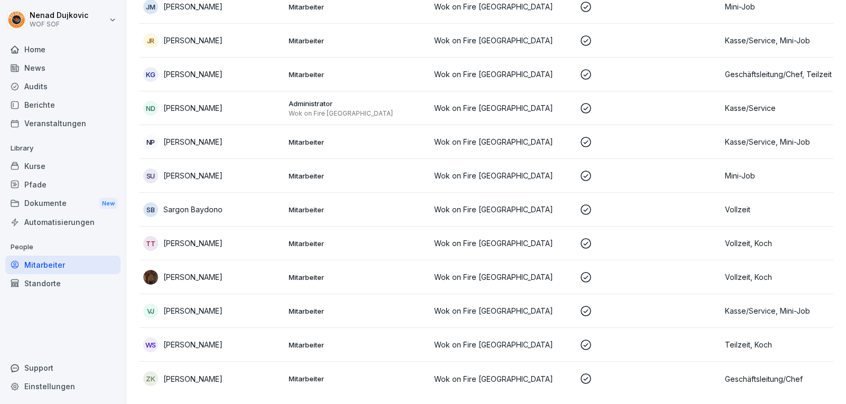
click at [371, 67] on td "Mitarbeiter" at bounding box center [356, 75] width 145 height 34
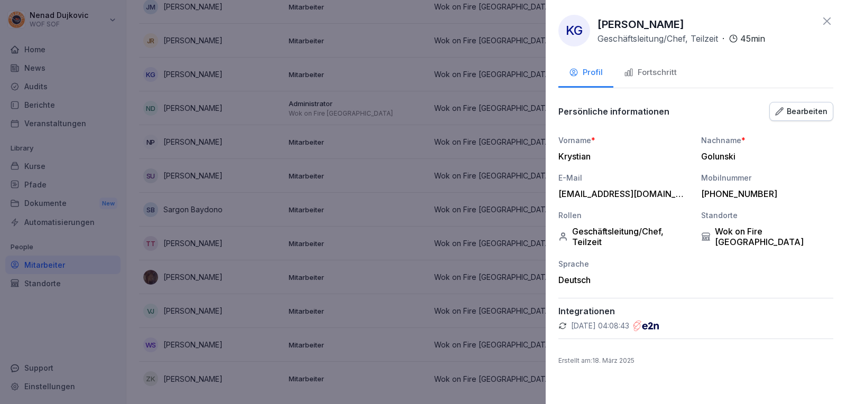
click at [644, 63] on button "Fortschritt" at bounding box center [650, 73] width 74 height 29
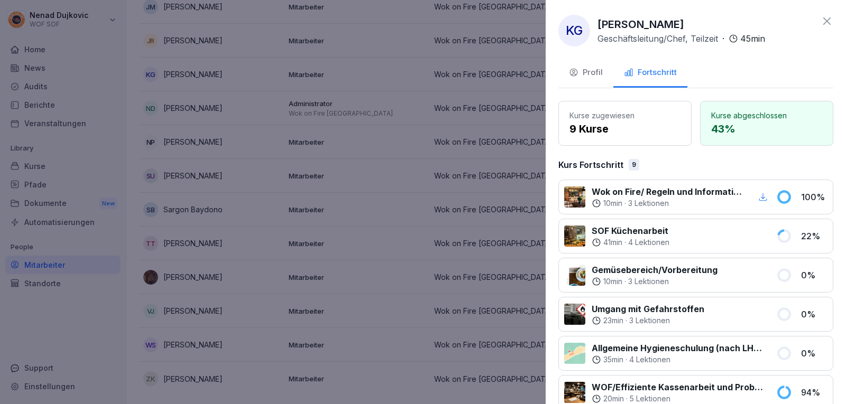
click at [820, 24] on icon at bounding box center [826, 21] width 13 height 13
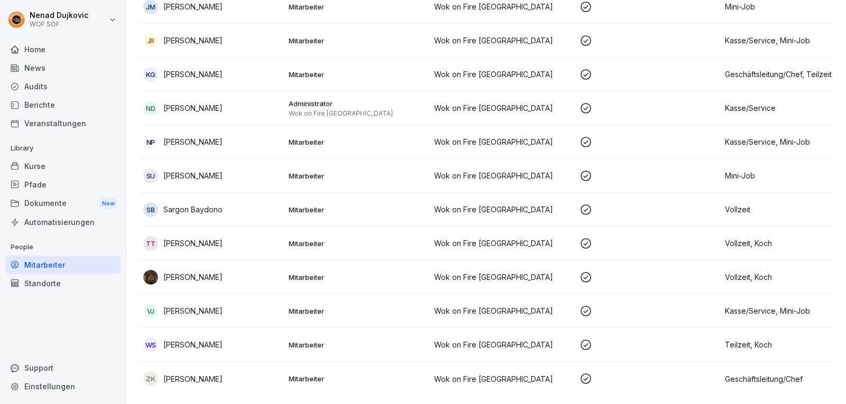
click at [252, 33] on div "JR [PERSON_NAME]" at bounding box center [211, 40] width 137 height 15
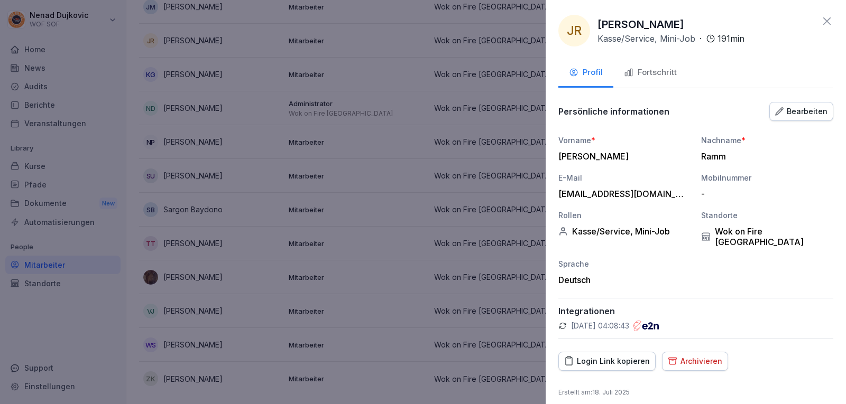
click at [663, 63] on button "Fortschritt" at bounding box center [650, 73] width 74 height 29
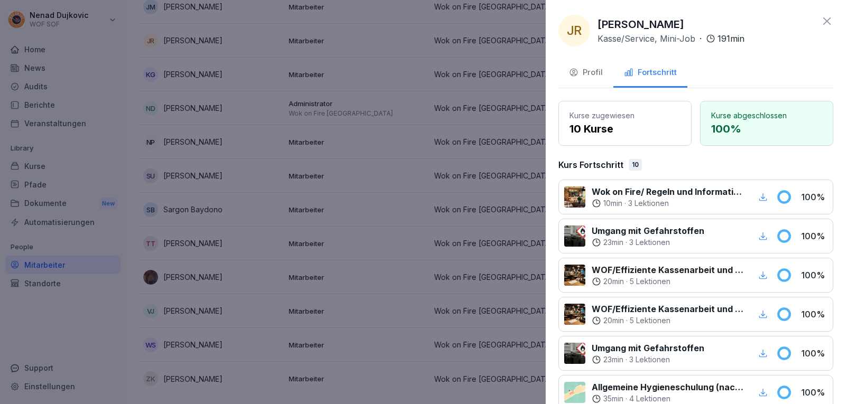
click at [824, 20] on icon at bounding box center [826, 21] width 13 height 13
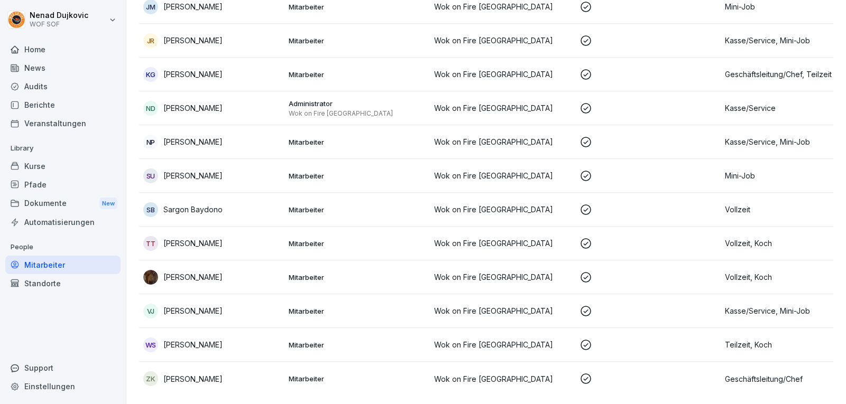
scroll to position [309, 0]
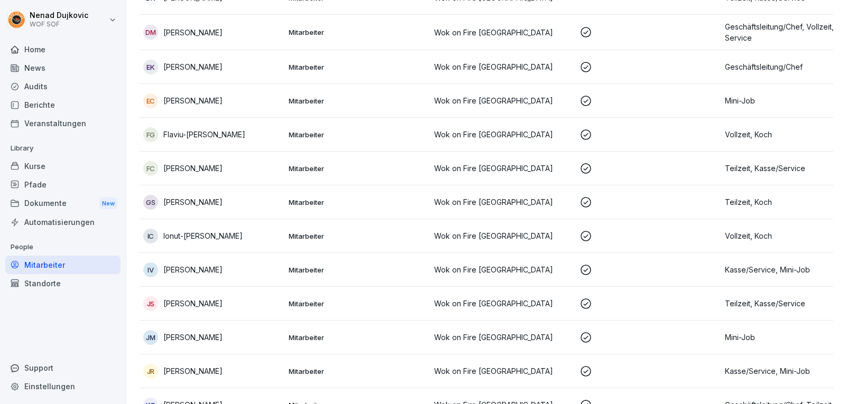
click at [218, 109] on td "EC [PERSON_NAME]" at bounding box center [211, 101] width 145 height 34
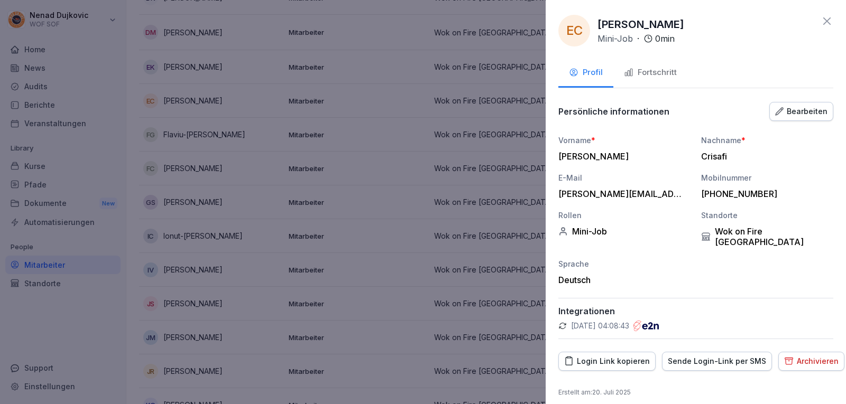
click at [663, 64] on button "Fortschritt" at bounding box center [650, 73] width 74 height 29
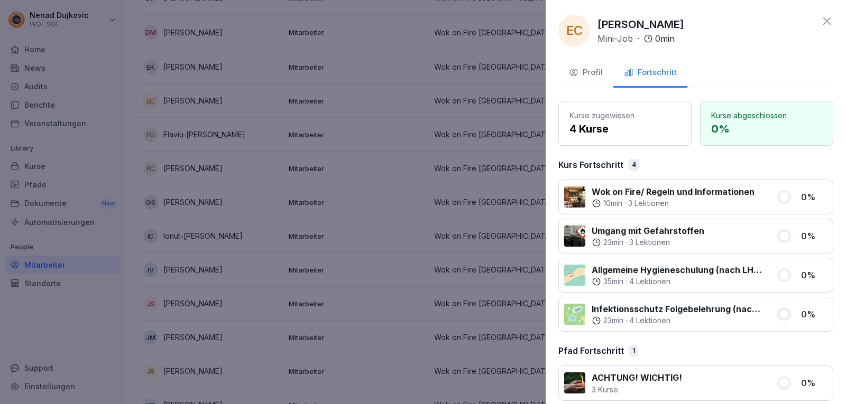
click at [820, 22] on icon at bounding box center [826, 21] width 13 height 13
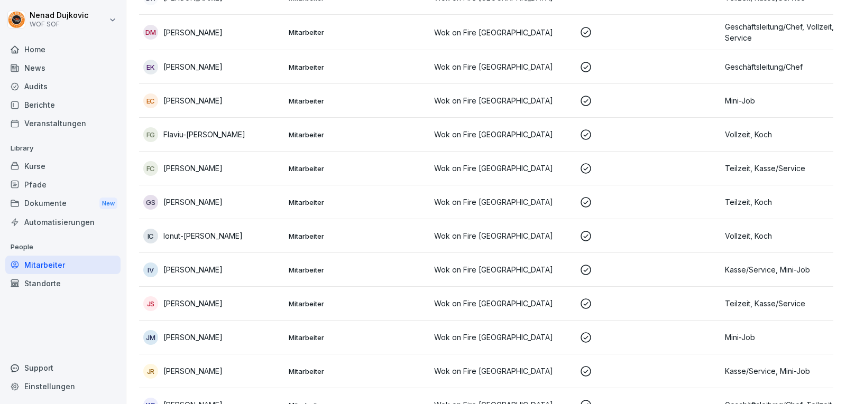
click at [247, 32] on div "DM [PERSON_NAME]" at bounding box center [211, 32] width 137 height 15
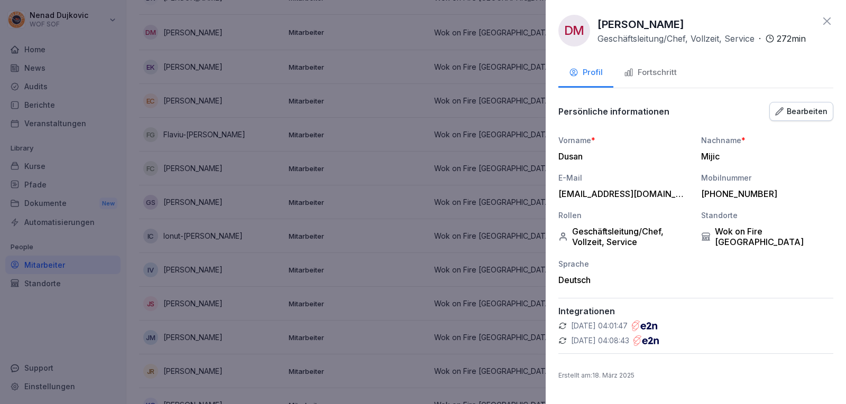
click at [649, 69] on div "Fortschritt" at bounding box center [650, 73] width 53 height 12
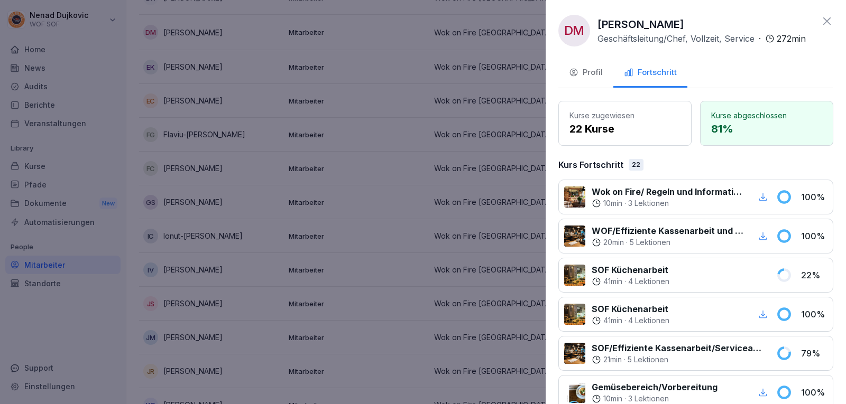
click at [820, 22] on icon at bounding box center [826, 21] width 13 height 13
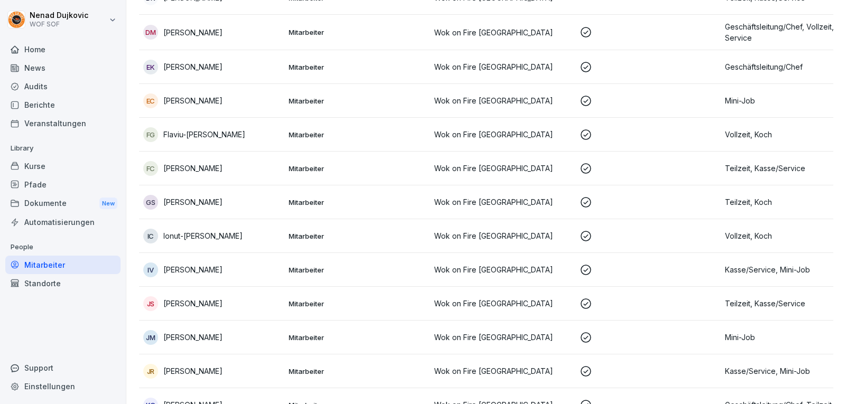
click at [186, 270] on p "[PERSON_NAME]" at bounding box center [192, 269] width 59 height 11
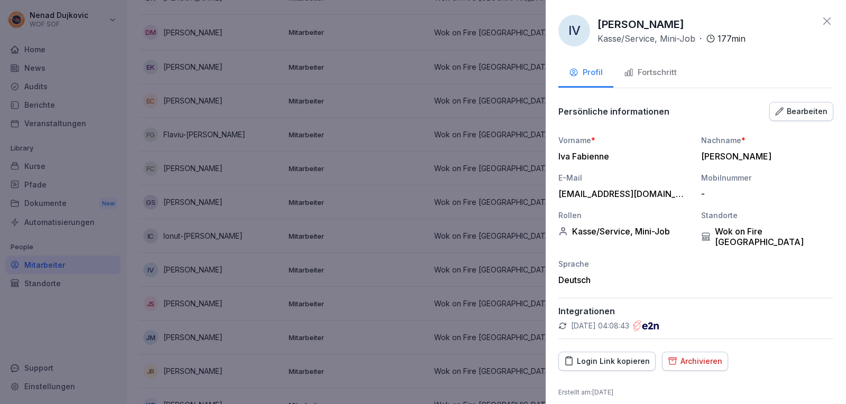
click at [663, 70] on div "Fortschritt" at bounding box center [650, 73] width 53 height 12
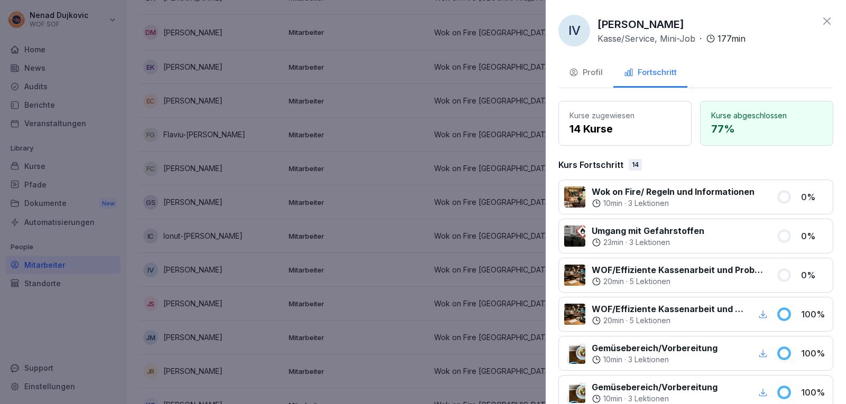
click at [820, 17] on icon at bounding box center [826, 21] width 13 height 13
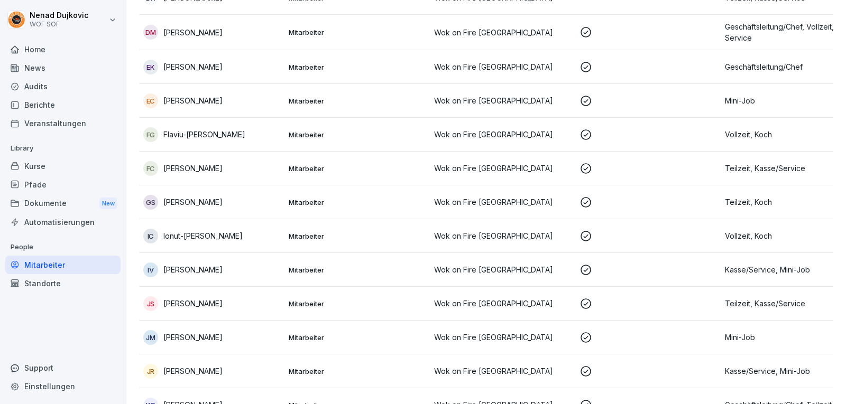
click at [216, 200] on div "GS [PERSON_NAME]" at bounding box center [211, 202] width 137 height 15
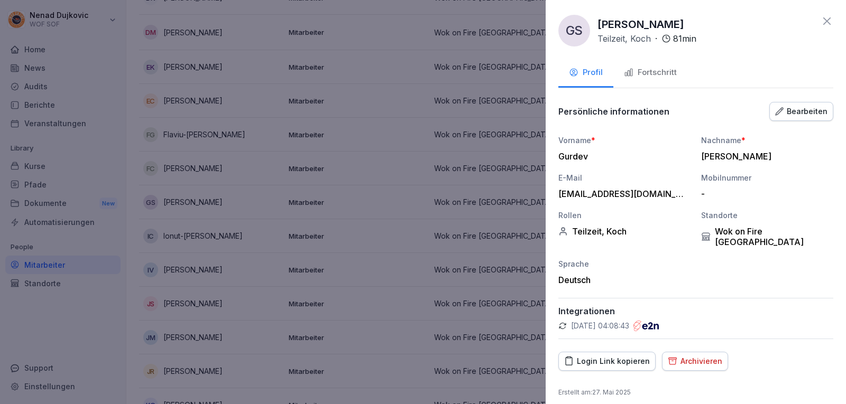
click at [653, 80] on button "Fortschritt" at bounding box center [650, 73] width 74 height 29
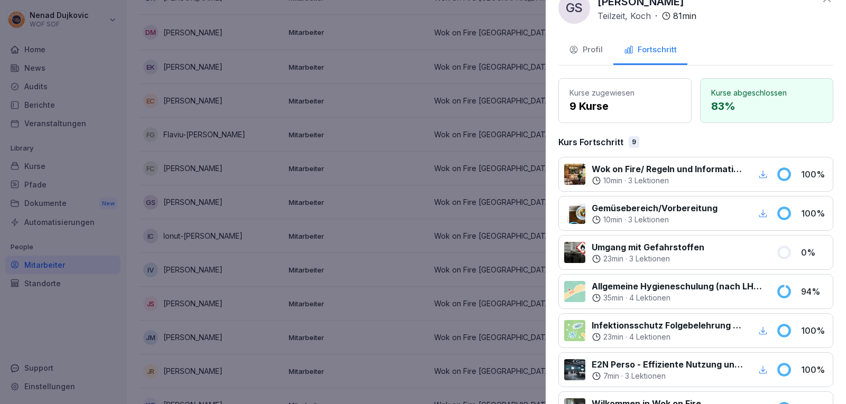
scroll to position [0, 0]
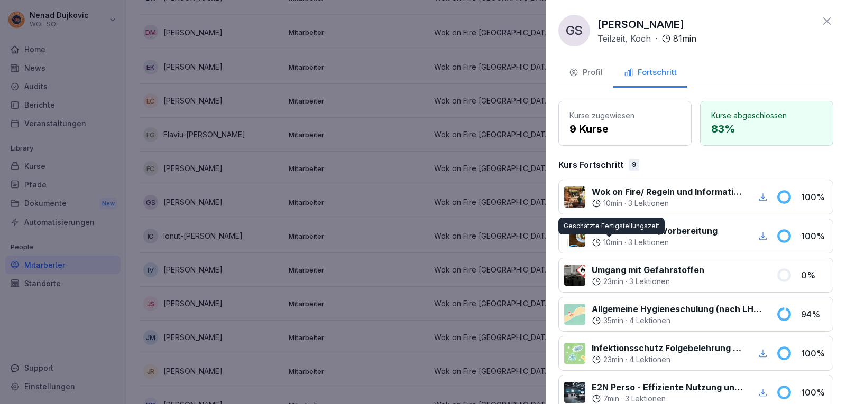
click at [344, 174] on div at bounding box center [423, 202] width 846 height 404
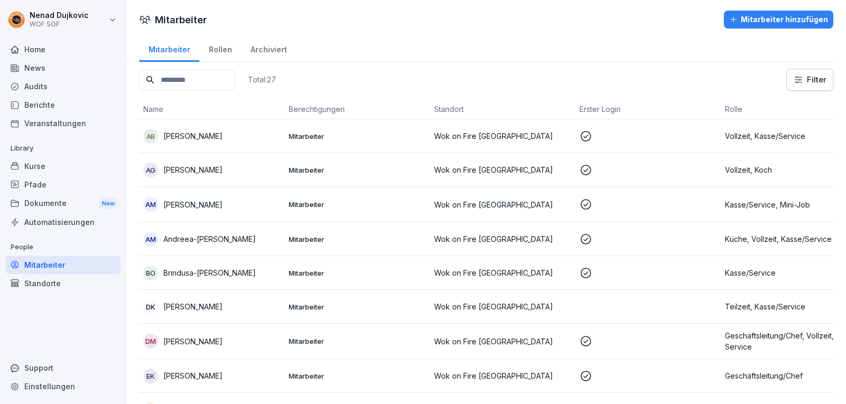
click at [243, 244] on p "Andreea-[PERSON_NAME]" at bounding box center [209, 239] width 93 height 11
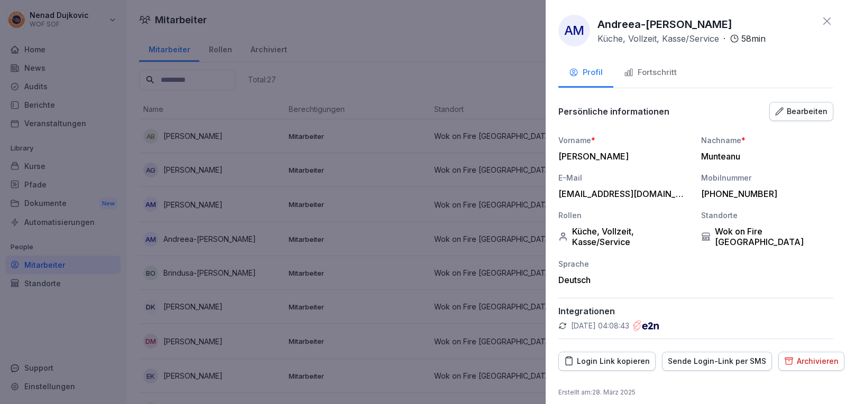
click at [676, 81] on button "Fortschritt" at bounding box center [650, 73] width 74 height 29
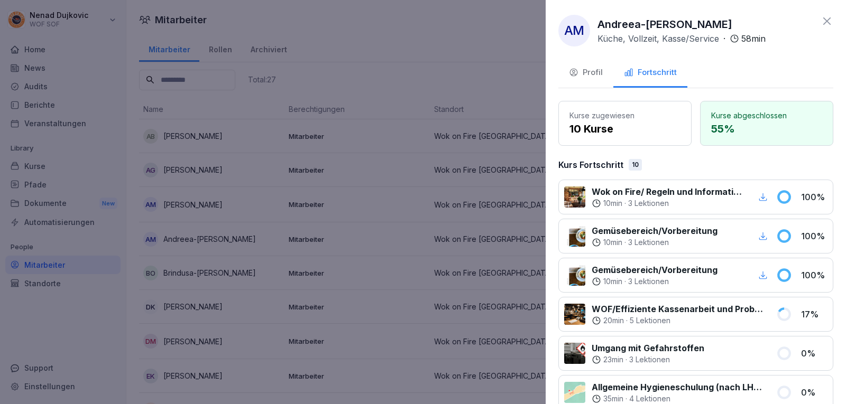
click at [465, 116] on div at bounding box center [423, 202] width 846 height 404
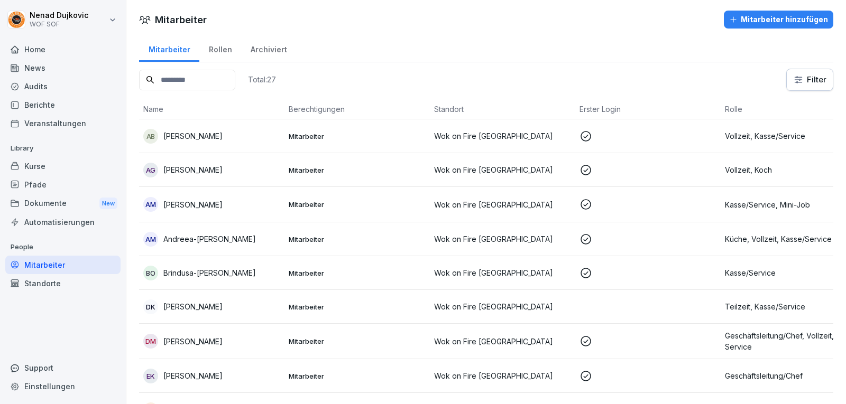
click at [184, 78] on input at bounding box center [187, 80] width 96 height 21
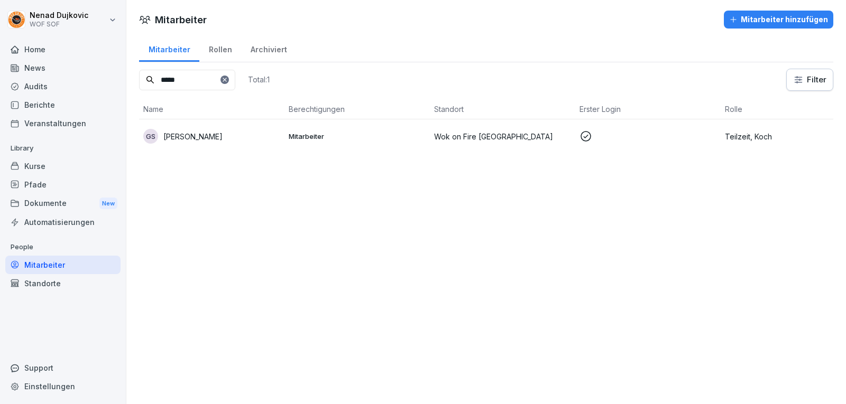
type input "*****"
click at [310, 142] on td "Mitarbeiter" at bounding box center [356, 136] width 145 height 34
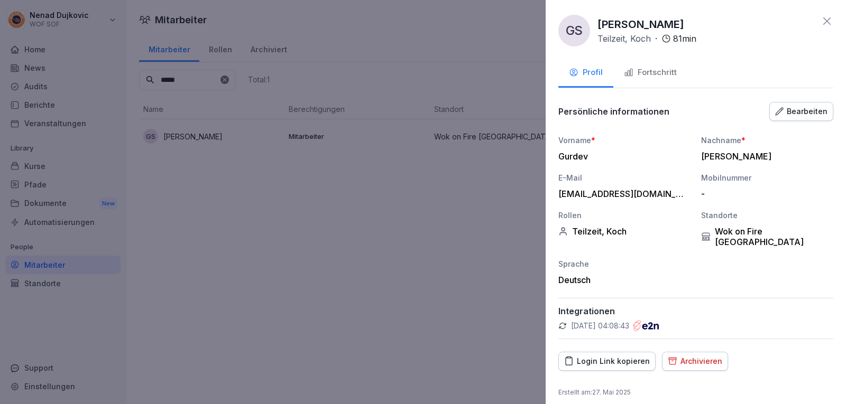
click at [644, 63] on button "Fortschritt" at bounding box center [650, 73] width 74 height 29
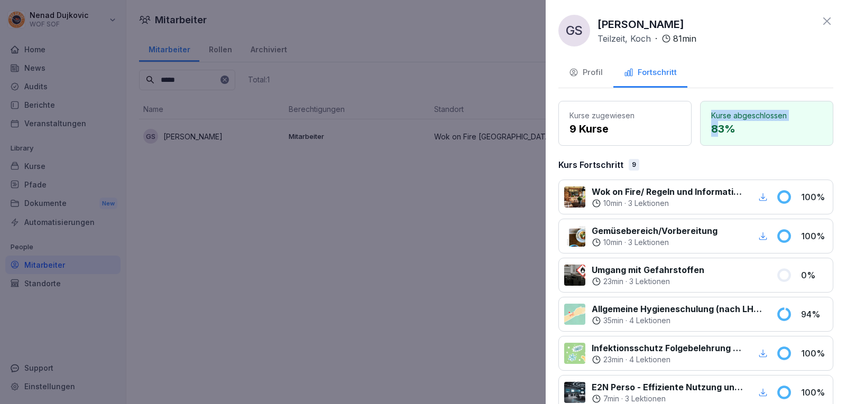
drag, startPoint x: 716, startPoint y: 131, endPoint x: 663, endPoint y: 126, distance: 52.5
click at [663, 126] on div "Kurse zugewiesen 9 Kurse Kurse abgeschlossen 83 %" at bounding box center [695, 123] width 275 height 45
click at [666, 161] on div "Kurs Fortschritt 9" at bounding box center [695, 165] width 275 height 13
click at [216, 172] on div at bounding box center [423, 202] width 846 height 404
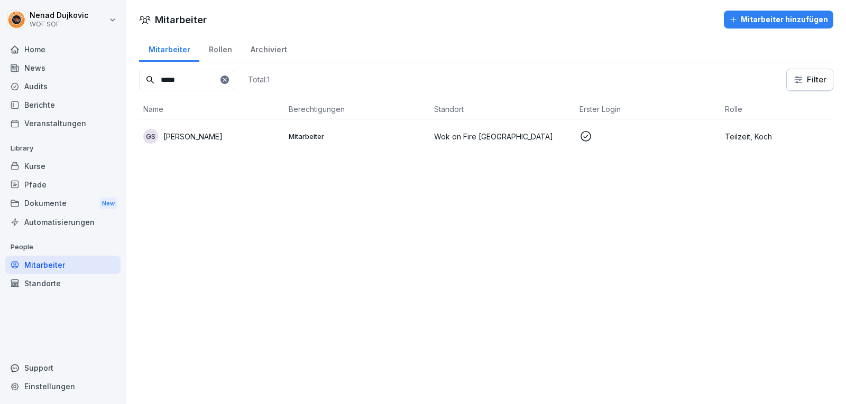
click at [228, 78] on icon at bounding box center [224, 80] width 6 height 6
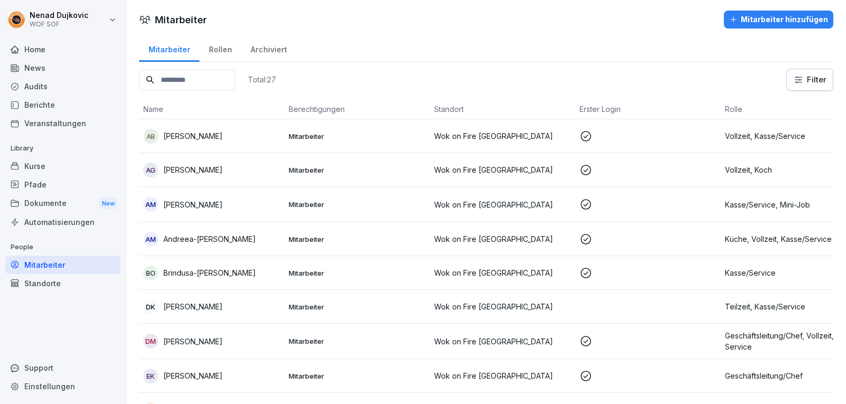
click at [235, 78] on input at bounding box center [187, 80] width 96 height 21
type input "*"
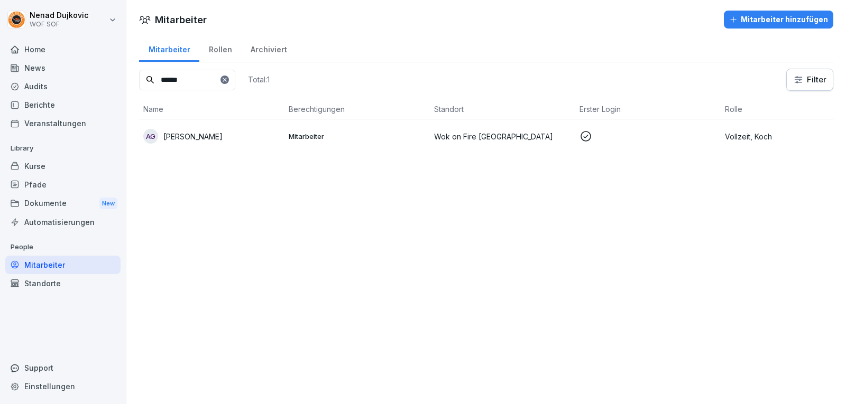
type input "******"
click at [496, 127] on td "Wok on Fire [GEOGRAPHIC_DATA]" at bounding box center [502, 136] width 145 height 34
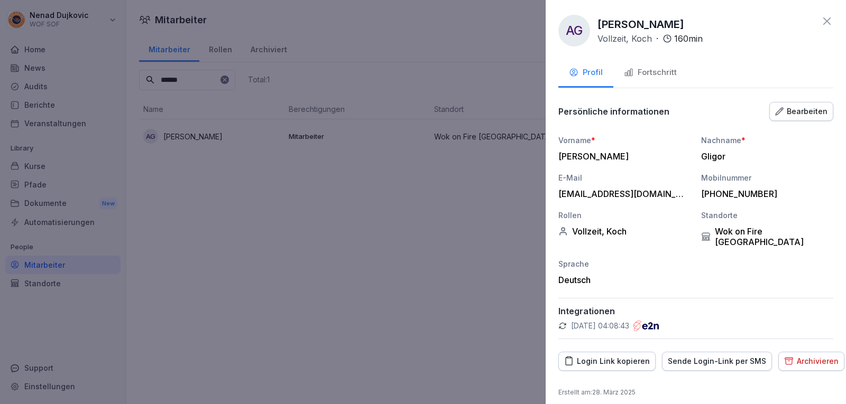
click at [677, 69] on button "Fortschritt" at bounding box center [650, 73] width 74 height 29
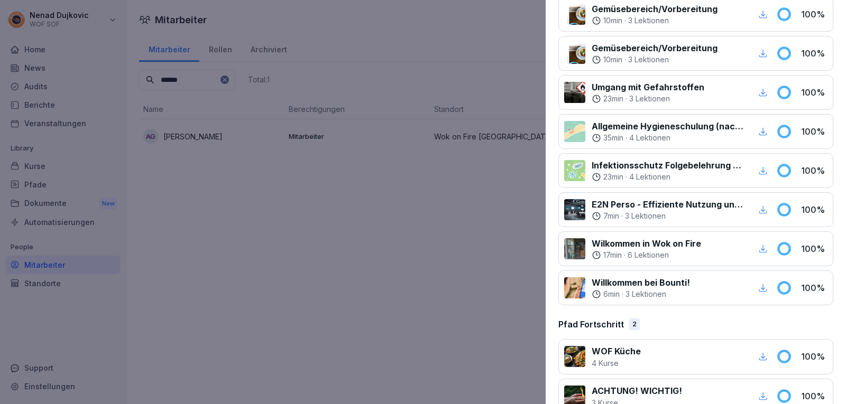
scroll to position [286, 0]
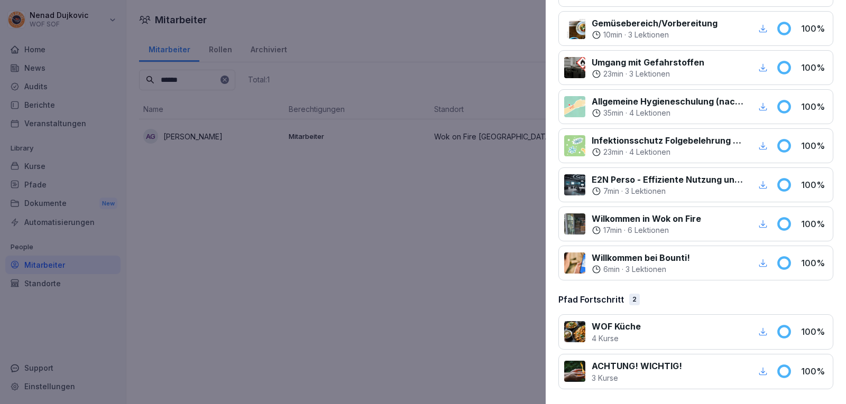
click at [608, 327] on p "WOF Küche" at bounding box center [616, 326] width 49 height 13
click at [586, 329] on div "WOF Küche 4 Kurse" at bounding box center [667, 332] width 206 height 24
click at [693, 331] on div at bounding box center [698, 332] width 103 height 24
click at [778, 331] on icon at bounding box center [783, 331] width 11 height 11
click at [719, 336] on div at bounding box center [698, 332] width 103 height 24
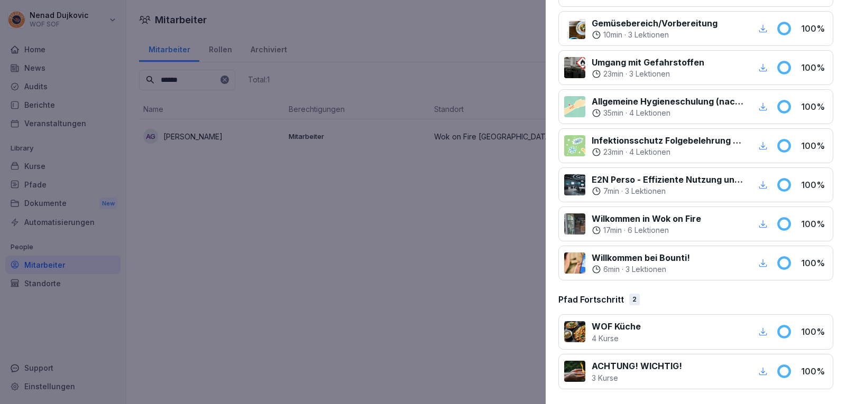
click at [519, 270] on div at bounding box center [423, 202] width 846 height 404
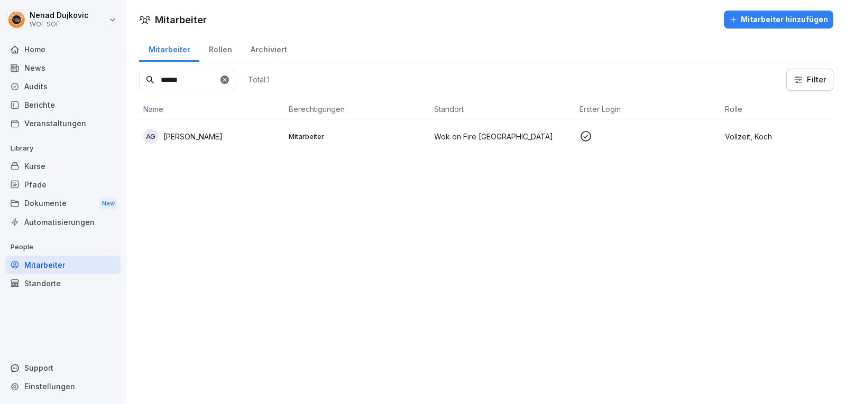
click at [42, 84] on div "Audits" at bounding box center [62, 86] width 115 height 19
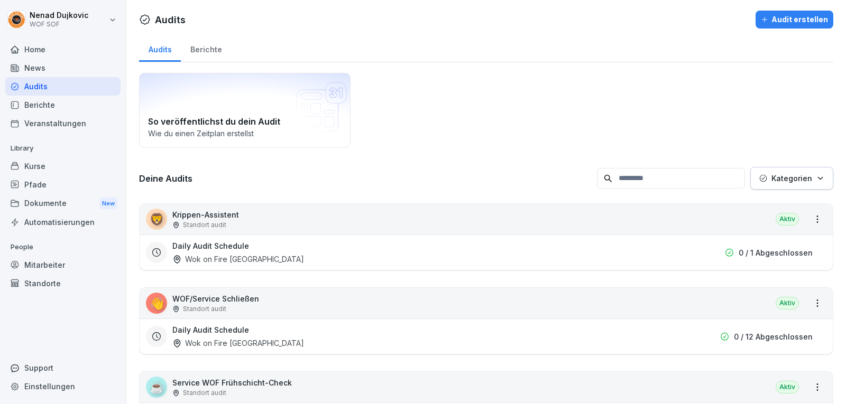
click at [29, 266] on div "Mitarbeiter" at bounding box center [62, 265] width 115 height 19
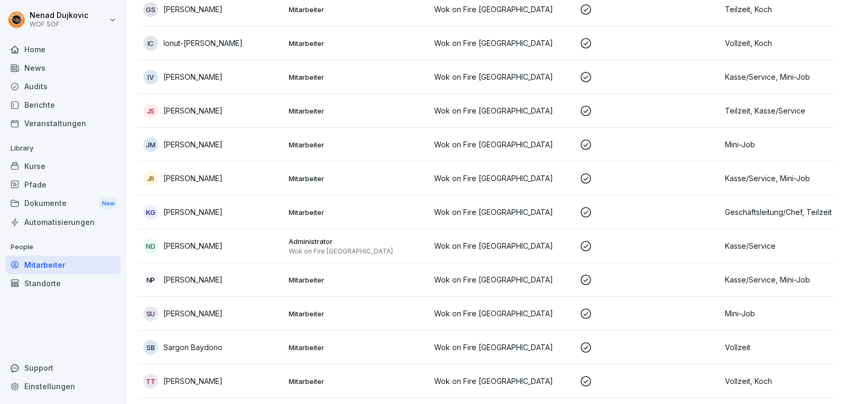
scroll to position [608, 0]
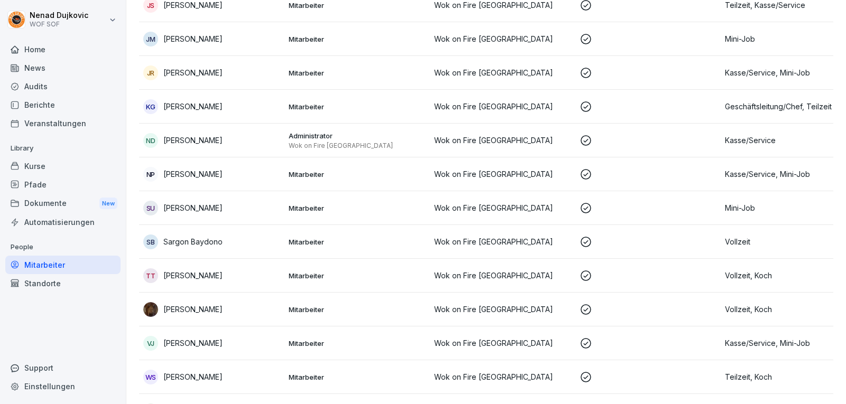
click at [275, 155] on td "ND [PERSON_NAME]" at bounding box center [211, 141] width 145 height 34
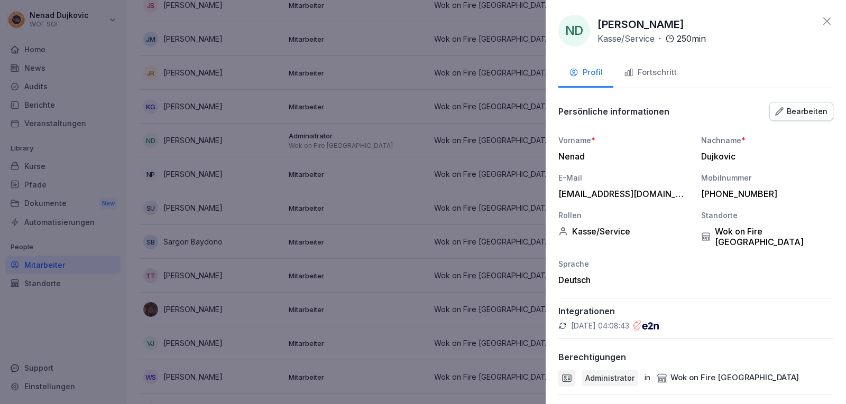
drag, startPoint x: 641, startPoint y: 64, endPoint x: 644, endPoint y: 79, distance: 15.6
click at [640, 64] on button "Fortschritt" at bounding box center [650, 73] width 74 height 29
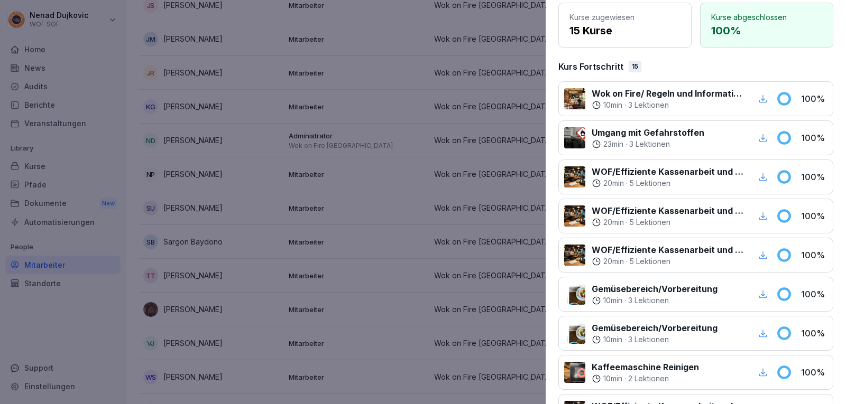
scroll to position [0, 0]
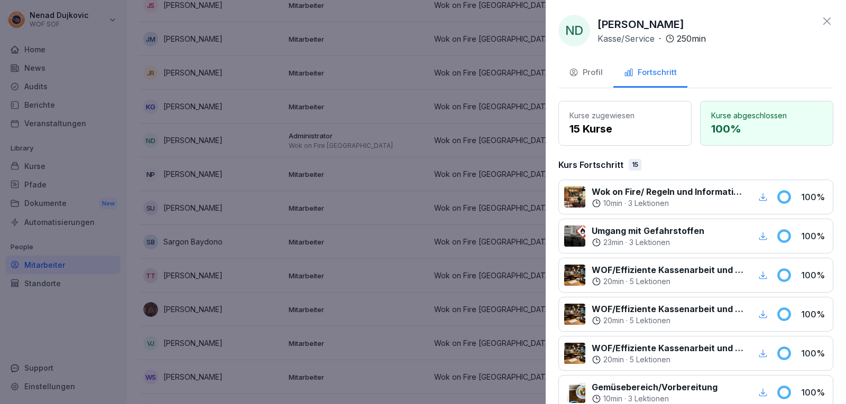
click at [602, 68] on div "Profil" at bounding box center [586, 73] width 34 height 12
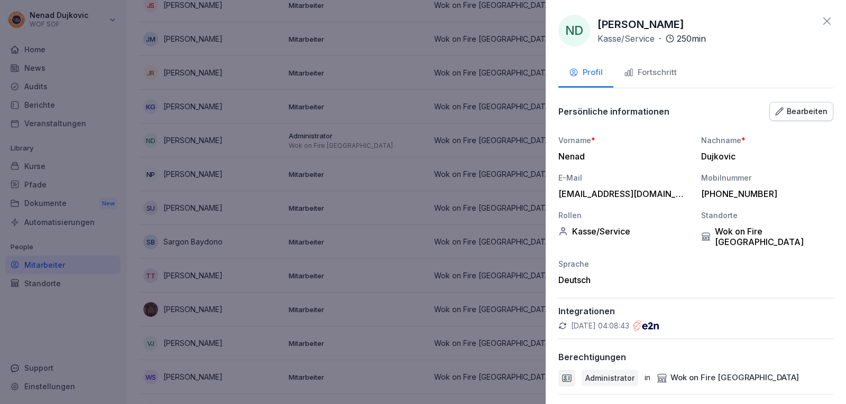
click at [631, 73] on icon "button" at bounding box center [629, 73] width 10 height 10
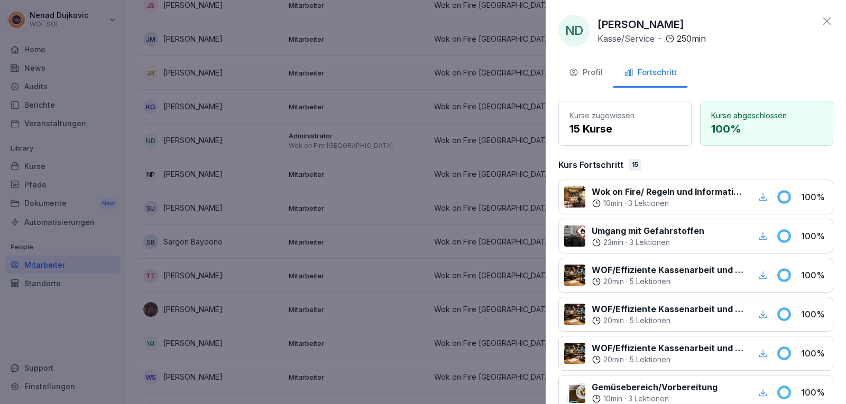
click at [705, 193] on p "Wok on Fire/ Regeln und Informationen" at bounding box center [668, 192] width 152 height 13
click at [588, 72] on div "Profil" at bounding box center [586, 73] width 34 height 12
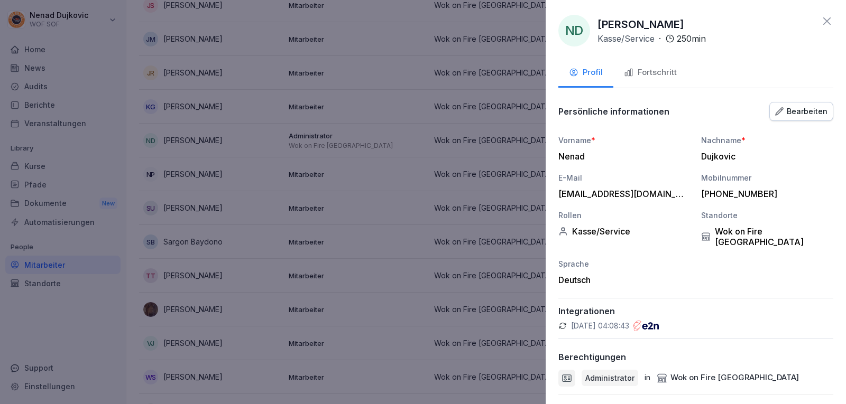
click at [638, 79] on button "Fortschritt" at bounding box center [650, 73] width 74 height 29
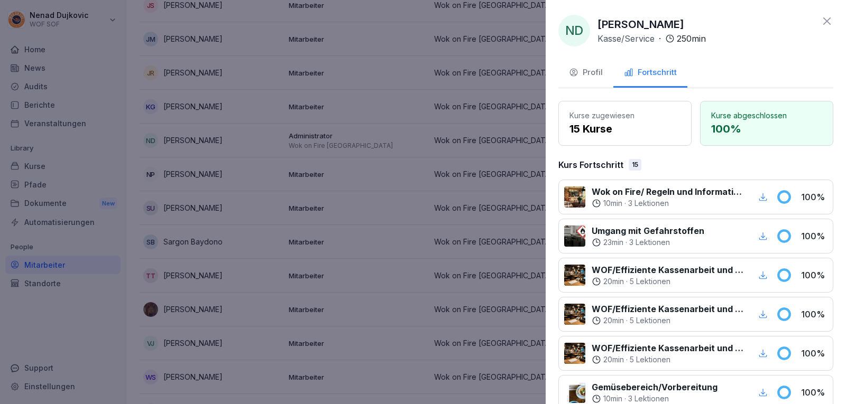
click at [239, 274] on div at bounding box center [423, 202] width 846 height 404
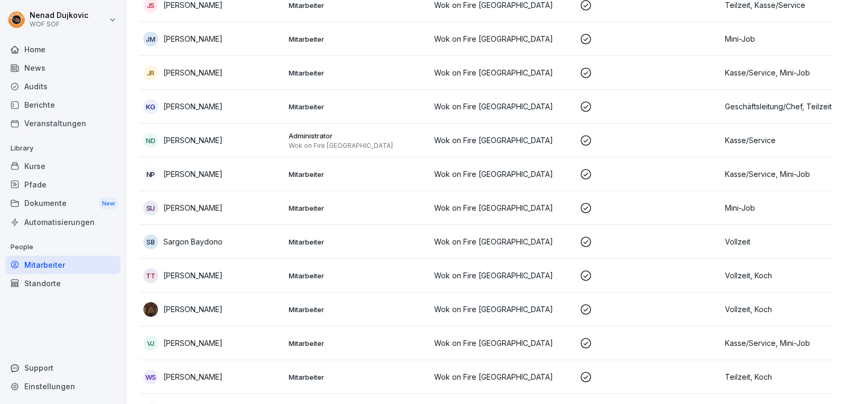
click at [59, 192] on div "Pfade" at bounding box center [62, 184] width 115 height 19
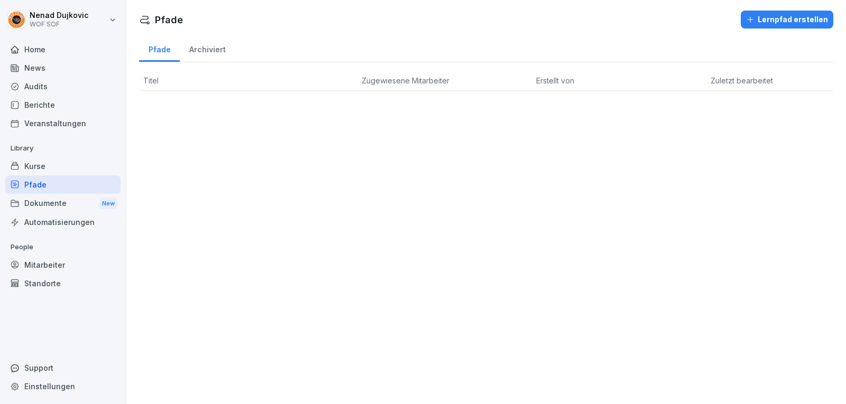
click at [50, 163] on div "Kurse" at bounding box center [62, 166] width 115 height 19
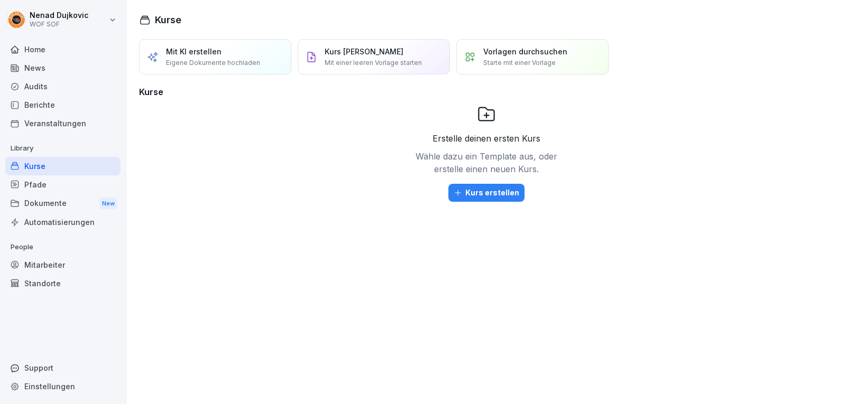
click at [45, 126] on div "Veranstaltungen" at bounding box center [62, 123] width 115 height 19
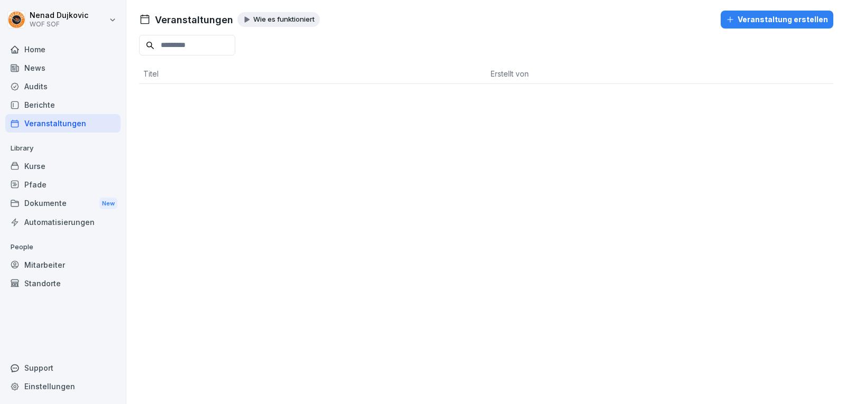
click at [64, 96] on div "Home News Audits Berichte Veranstaltungen" at bounding box center [62, 86] width 115 height 93
click at [64, 97] on div "Berichte" at bounding box center [62, 105] width 115 height 19
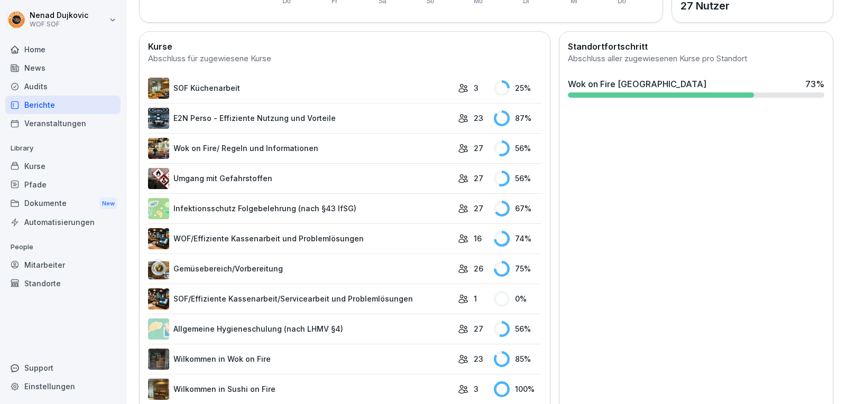
scroll to position [272, 0]
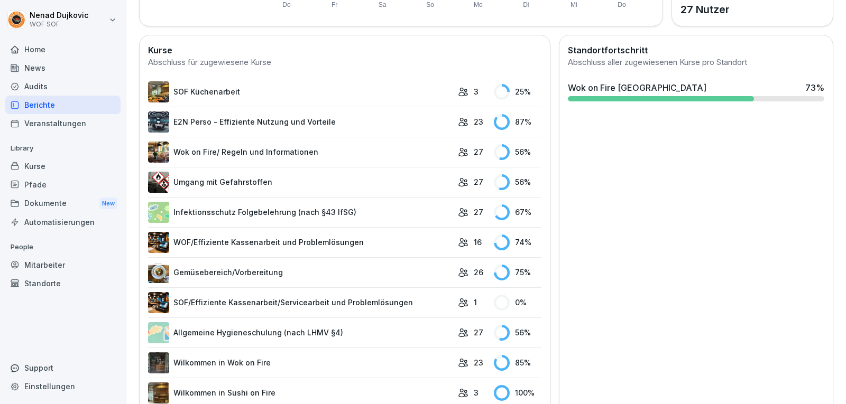
click at [250, 90] on link "SOF Küchenarbeit" at bounding box center [300, 91] width 304 height 21
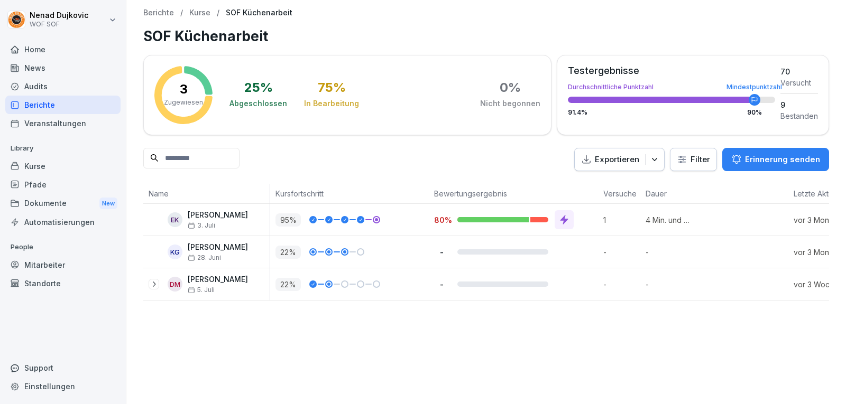
click at [68, 95] on div "Audits" at bounding box center [62, 86] width 115 height 19
click at [67, 106] on div "Berichte" at bounding box center [62, 105] width 115 height 19
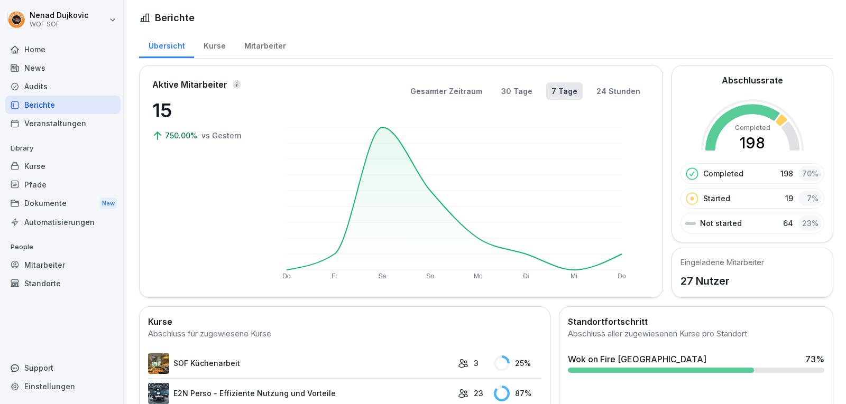
click at [226, 42] on div "Kurse" at bounding box center [214, 44] width 41 height 27
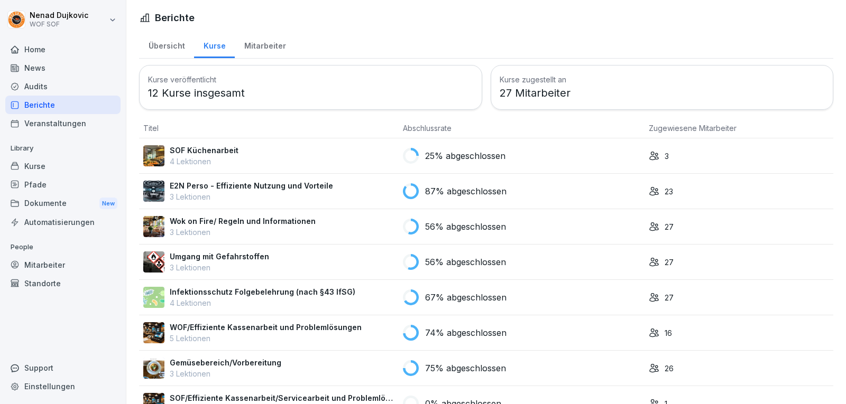
click at [65, 72] on div "News" at bounding box center [62, 68] width 115 height 19
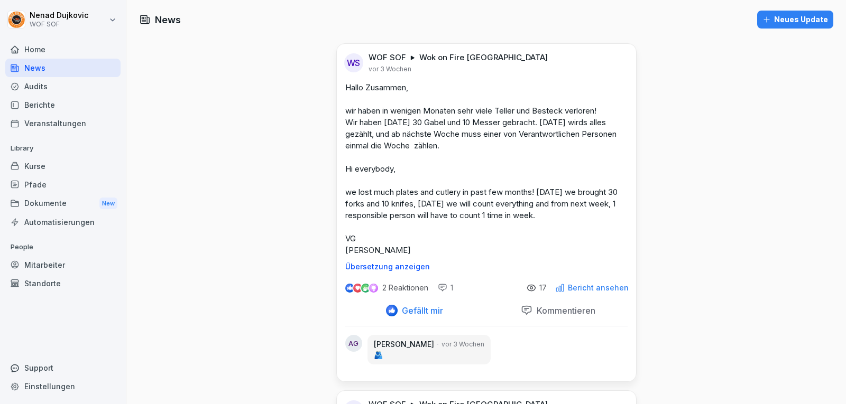
click at [49, 49] on div "Home" at bounding box center [62, 49] width 115 height 19
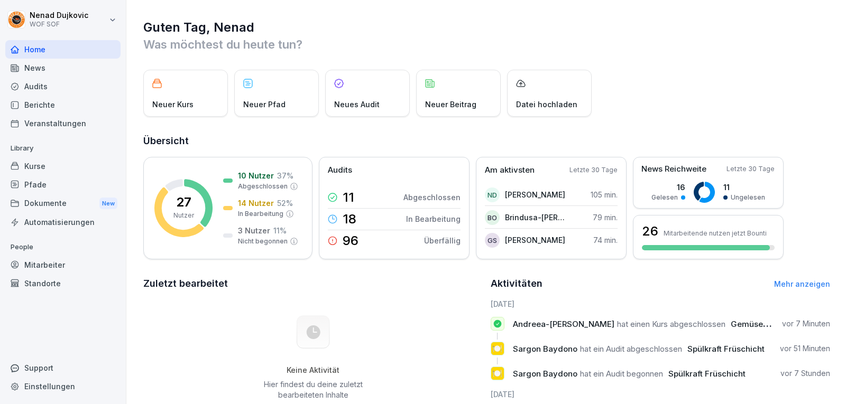
click at [62, 287] on div "Standorte" at bounding box center [62, 283] width 115 height 19
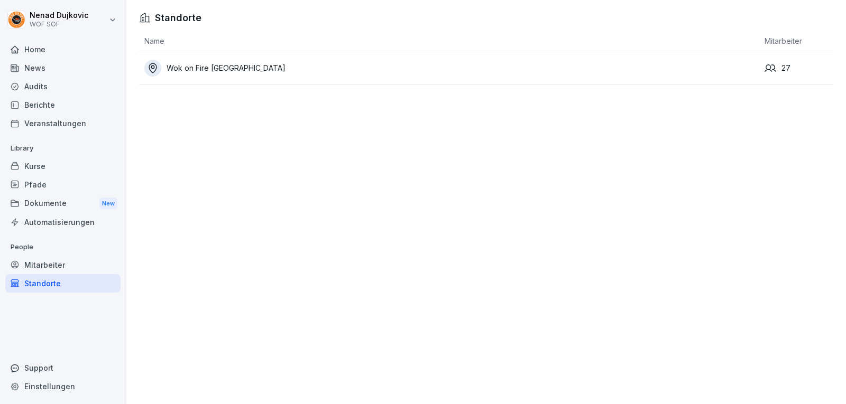
click at [171, 75] on div "Wok on Fire [GEOGRAPHIC_DATA]" at bounding box center [451, 68] width 615 height 17
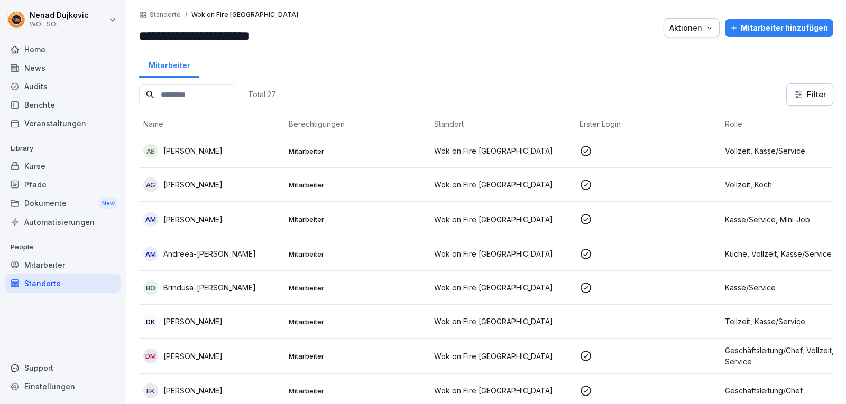
click at [707, 23] on div "Aktionen" at bounding box center [691, 28] width 44 height 12
click at [630, 58] on div "Einladungslink" at bounding box center [655, 53] width 117 height 18
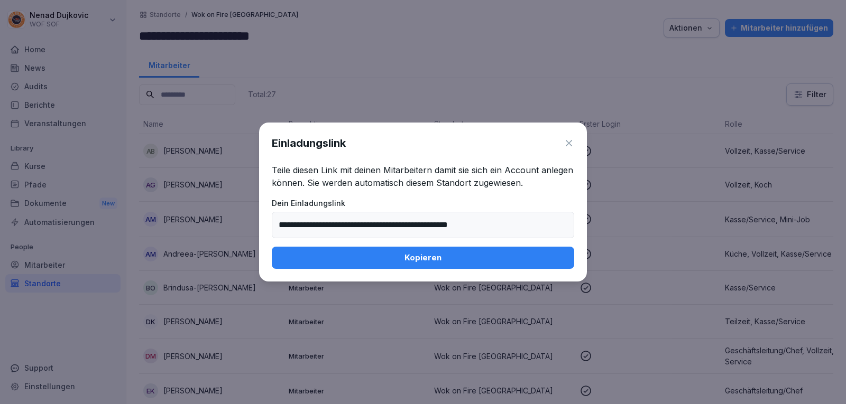
click at [568, 142] on icon at bounding box center [569, 143] width 6 height 6
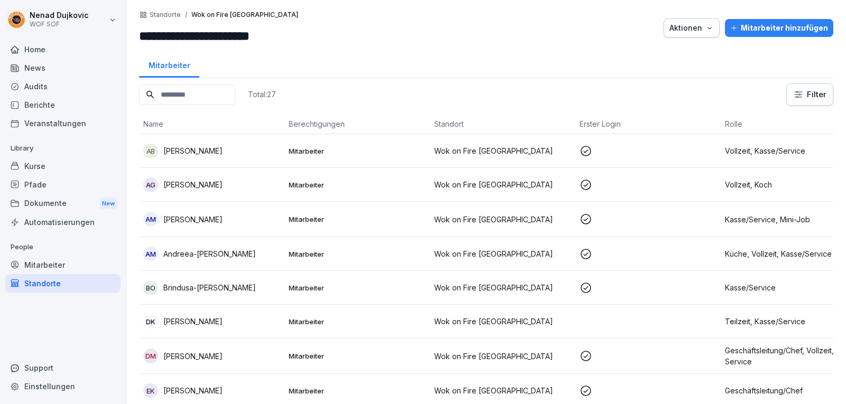
click at [59, 261] on div "Mitarbeiter" at bounding box center [62, 265] width 115 height 19
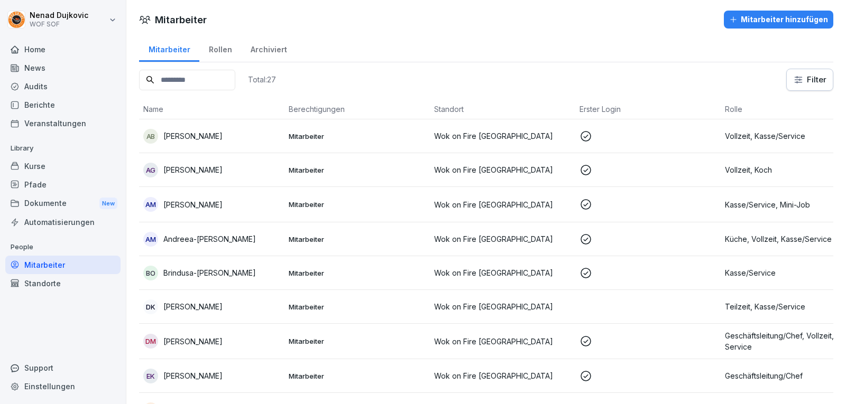
click at [208, 38] on div "Rollen" at bounding box center [220, 48] width 42 height 27
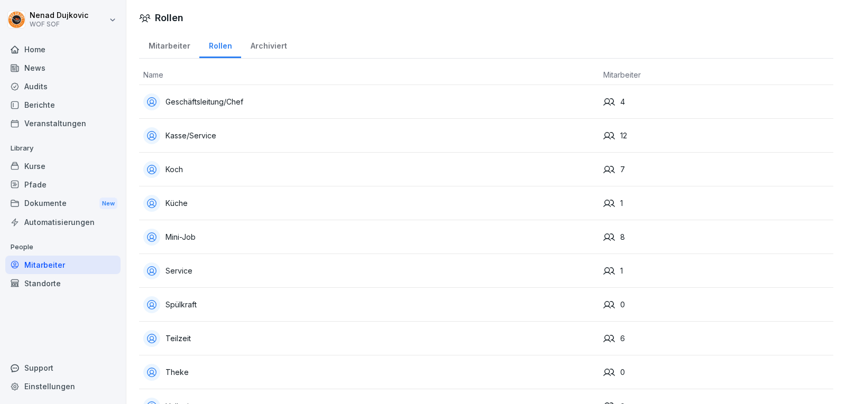
click at [275, 39] on div "Archiviert" at bounding box center [268, 44] width 55 height 27
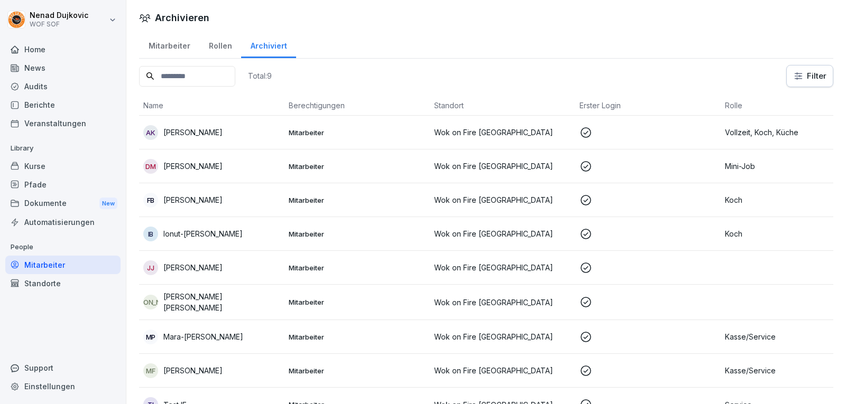
click at [167, 43] on div "Mitarbeiter" at bounding box center [169, 44] width 60 height 27
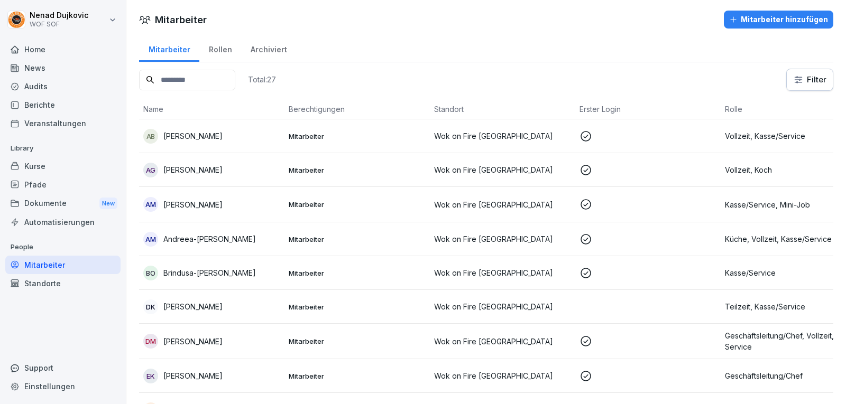
click at [260, 43] on div "Archiviert" at bounding box center [268, 48] width 55 height 27
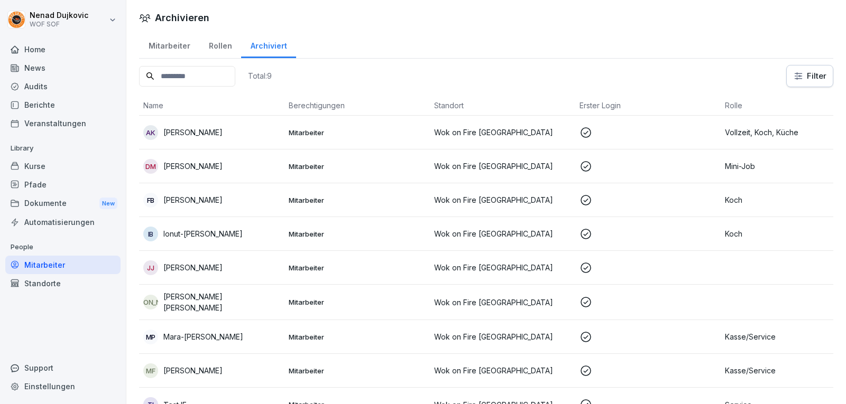
click at [19, 171] on div "Kurse" at bounding box center [62, 166] width 115 height 19
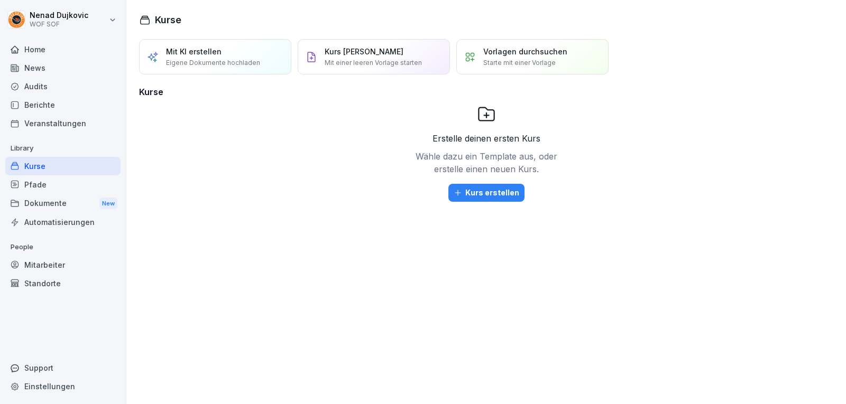
click at [26, 186] on div "Pfade" at bounding box center [62, 184] width 115 height 19
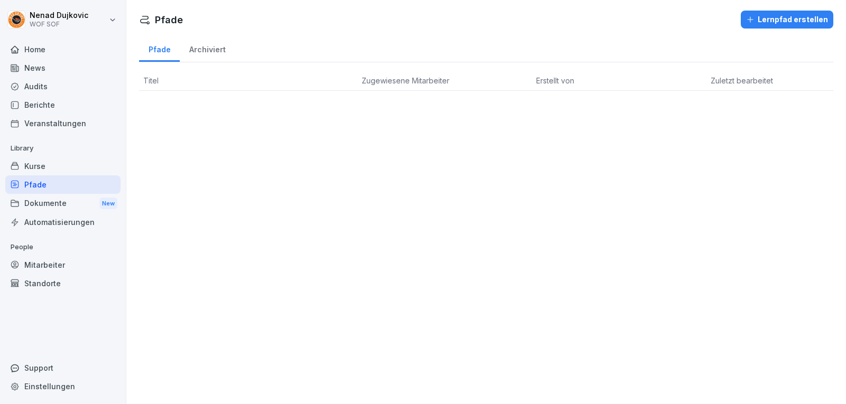
click at [13, 169] on icon at bounding box center [14, 165] width 7 height 7
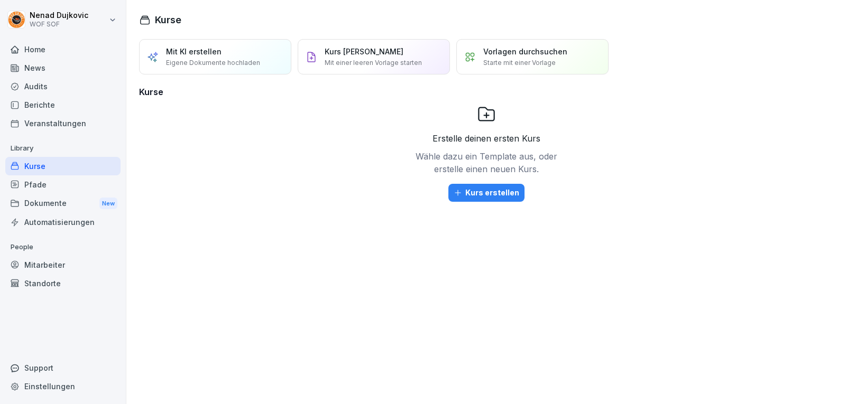
click at [70, 83] on div "Audits" at bounding box center [62, 86] width 115 height 19
